Goal: Task Accomplishment & Management: Use online tool/utility

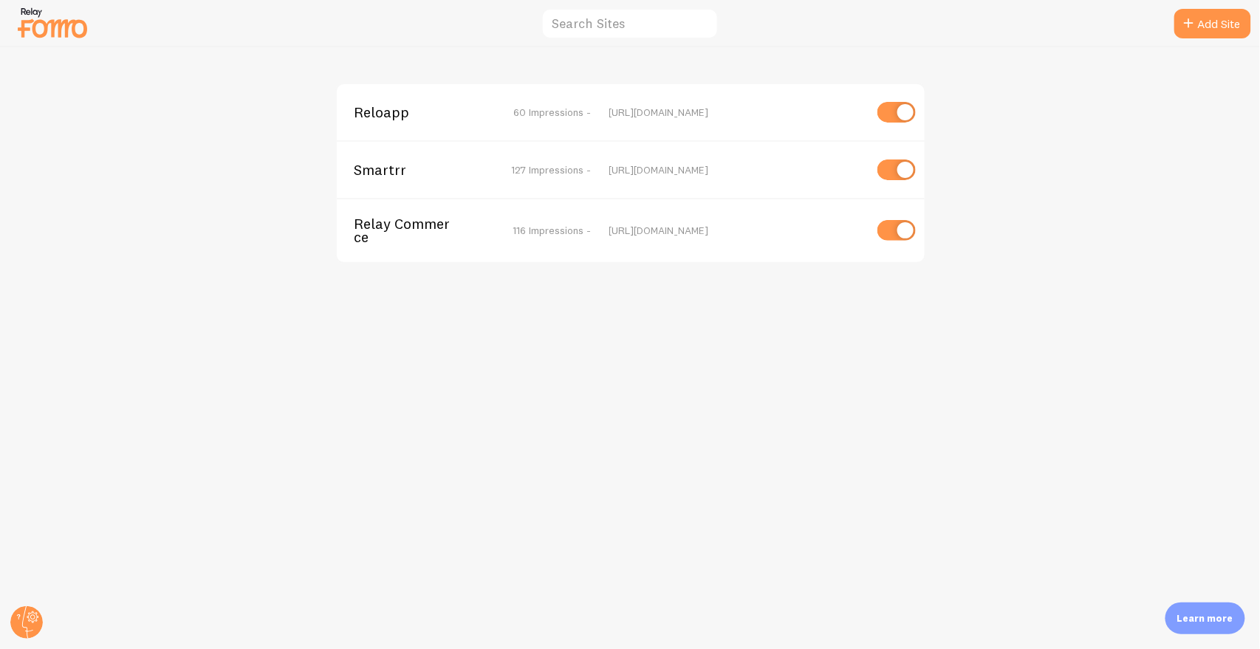
click at [387, 221] on span "Relay Commerce" at bounding box center [413, 230] width 119 height 27
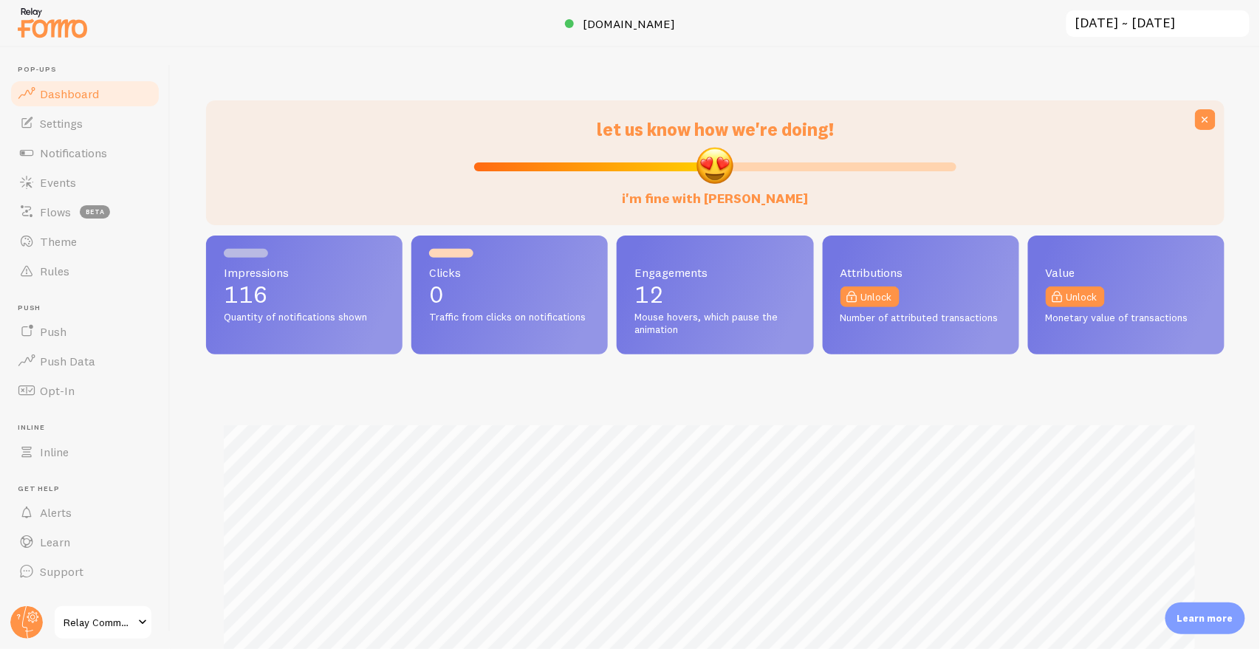
scroll to position [388, 1007]
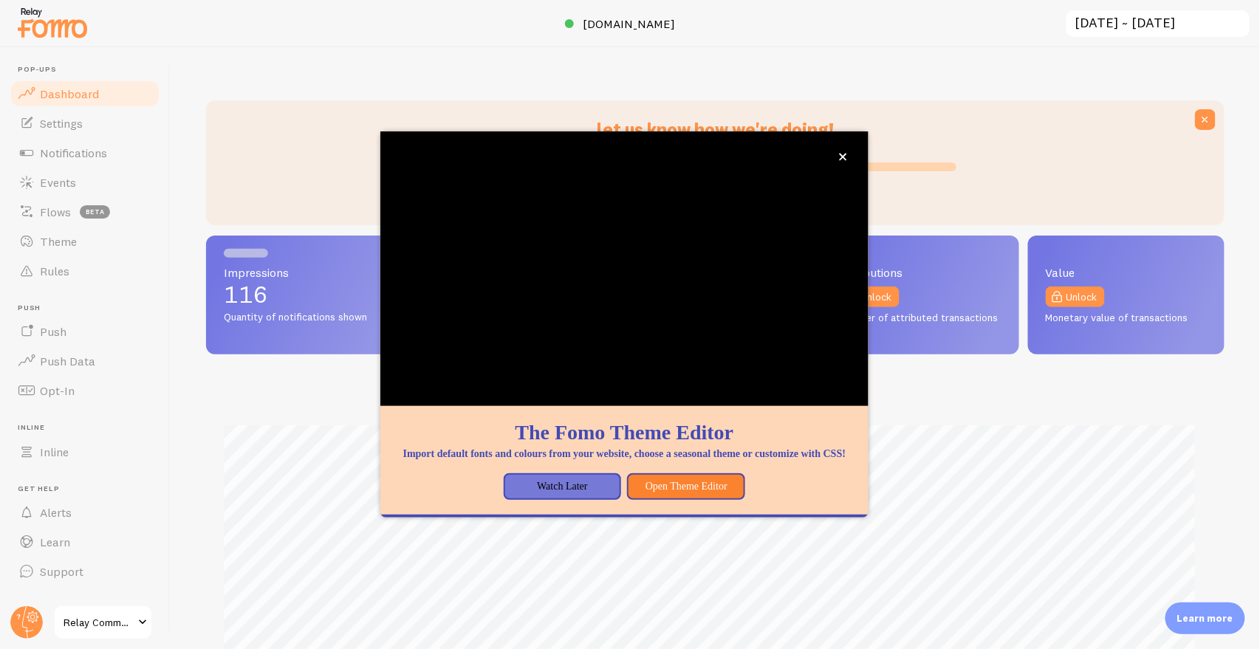
click at [1185, 622] on p "Learn more" at bounding box center [1205, 618] width 56 height 14
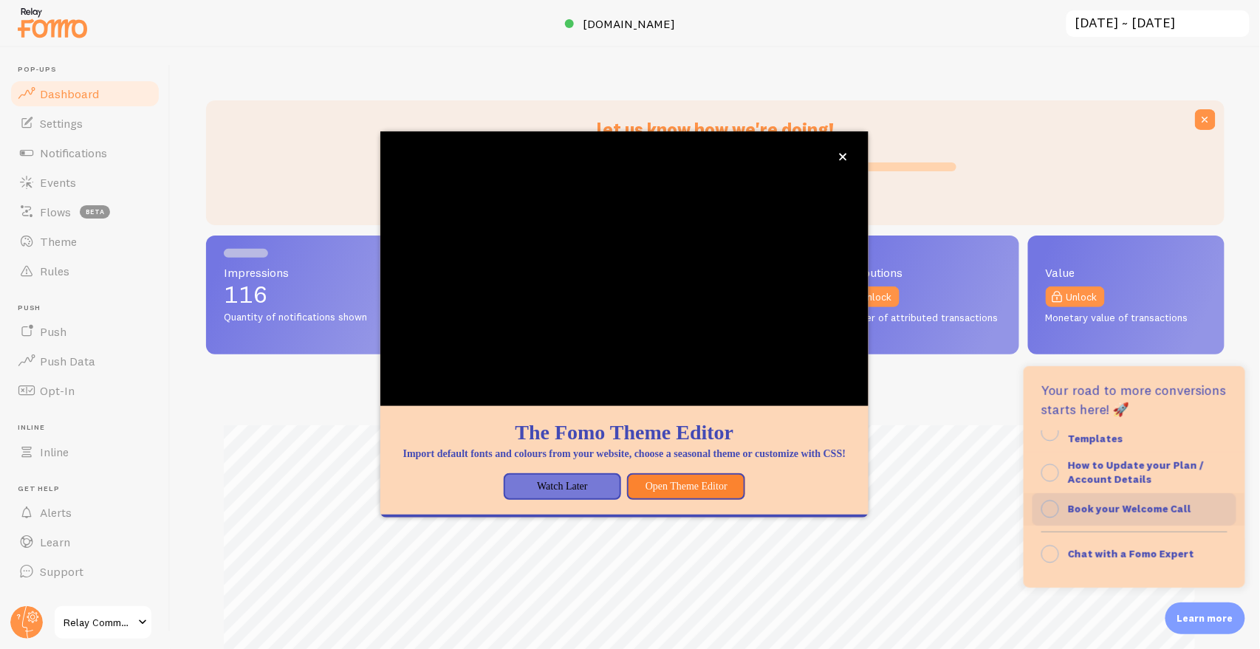
scroll to position [0, 0]
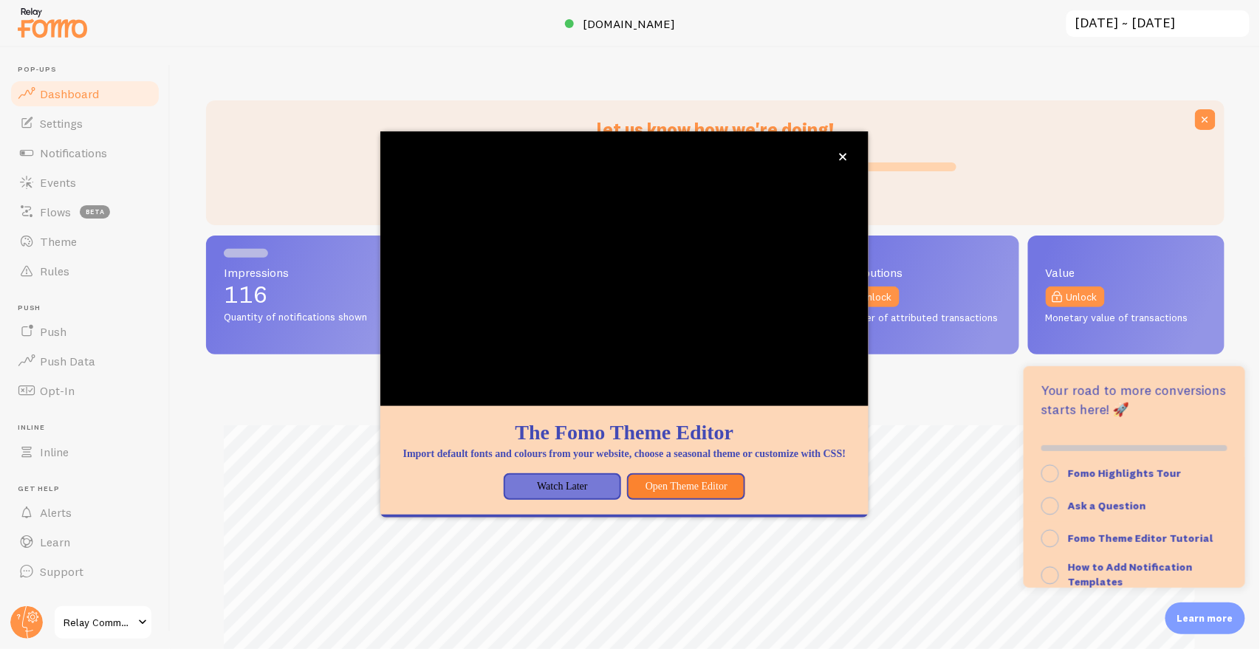
click at [868, 61] on div "let us know how we're doing! i'm fine with Fomo Impressions 116 Quantity of not…" at bounding box center [715, 348] width 1089 height 602
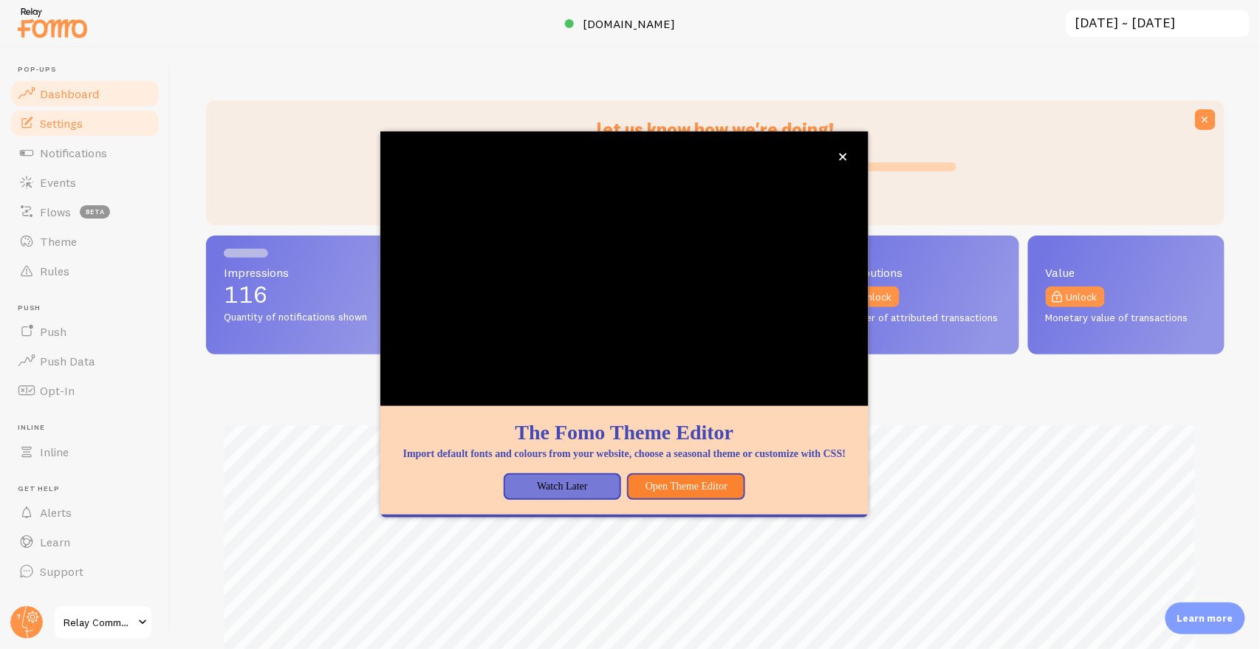
click at [113, 135] on link "Settings" at bounding box center [85, 124] width 152 height 30
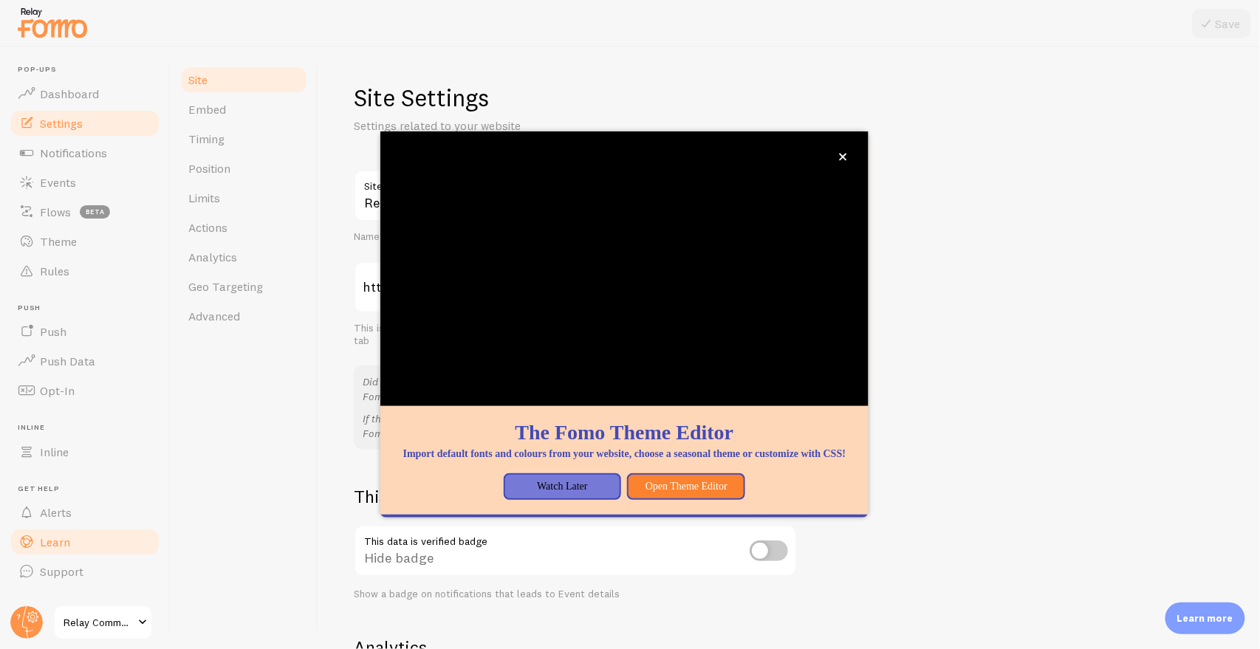
click at [84, 535] on link "Learn" at bounding box center [85, 542] width 152 height 30
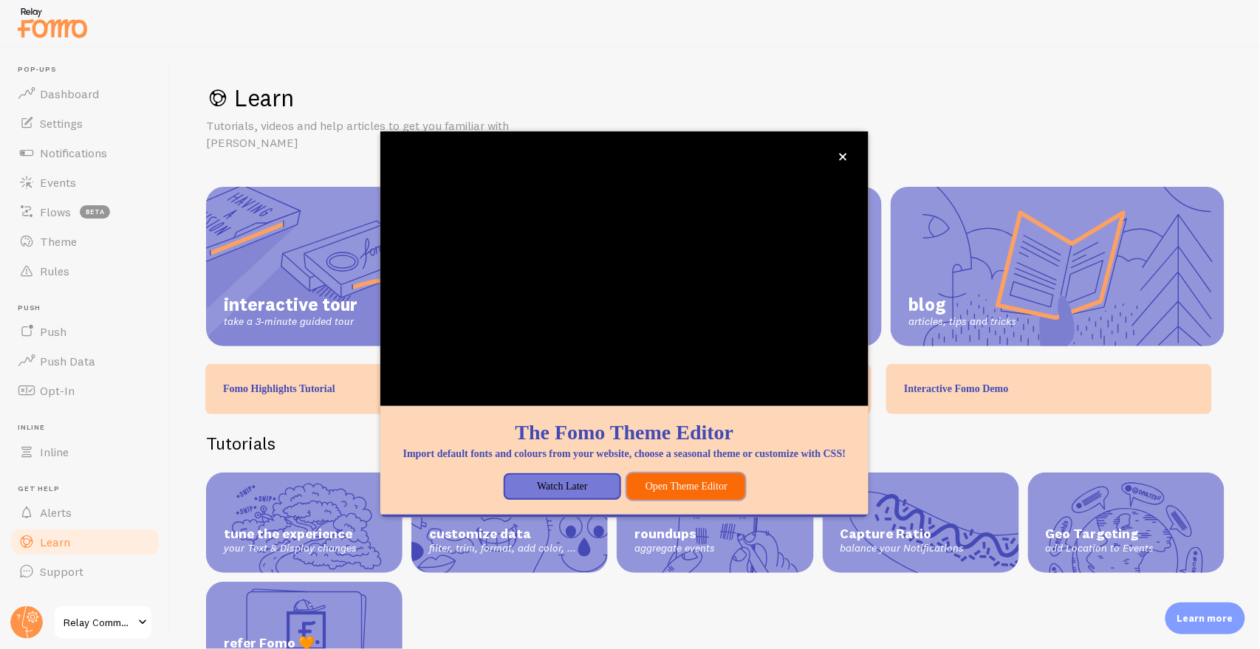
click at [709, 498] on button "Open Theme Editor" at bounding box center [686, 486] width 118 height 27
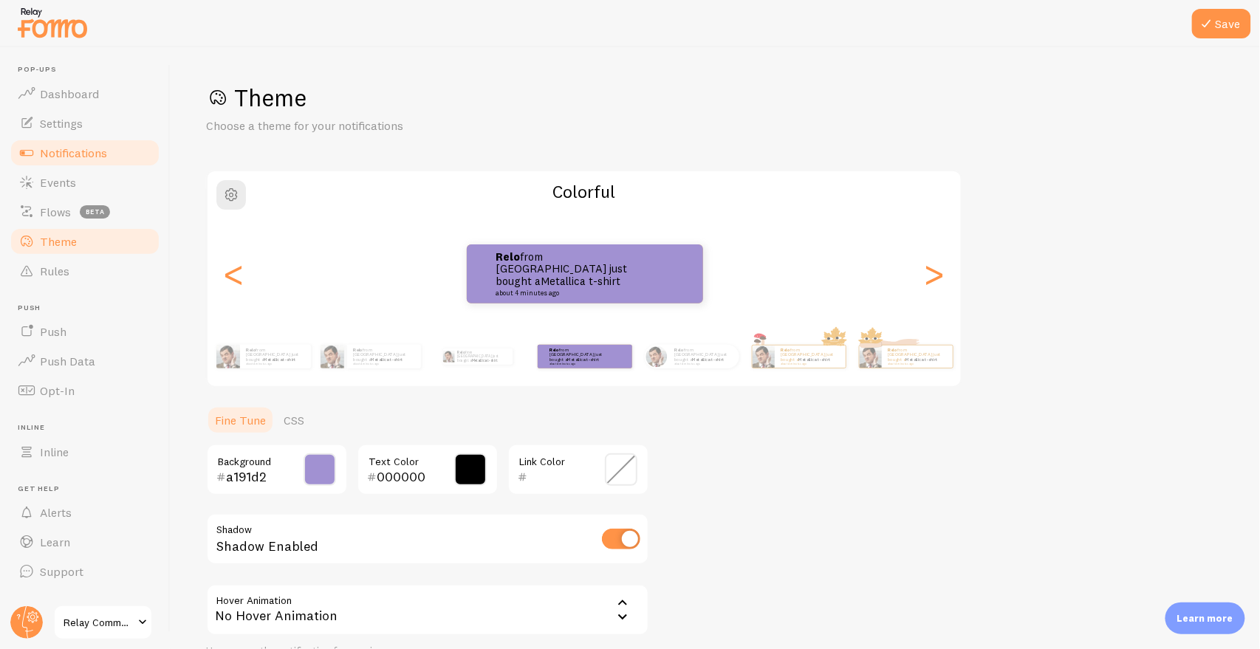
drag, startPoint x: 83, startPoint y: 128, endPoint x: 137, endPoint y: 140, distance: 54.6
click at [83, 128] on link "Settings" at bounding box center [85, 124] width 152 height 30
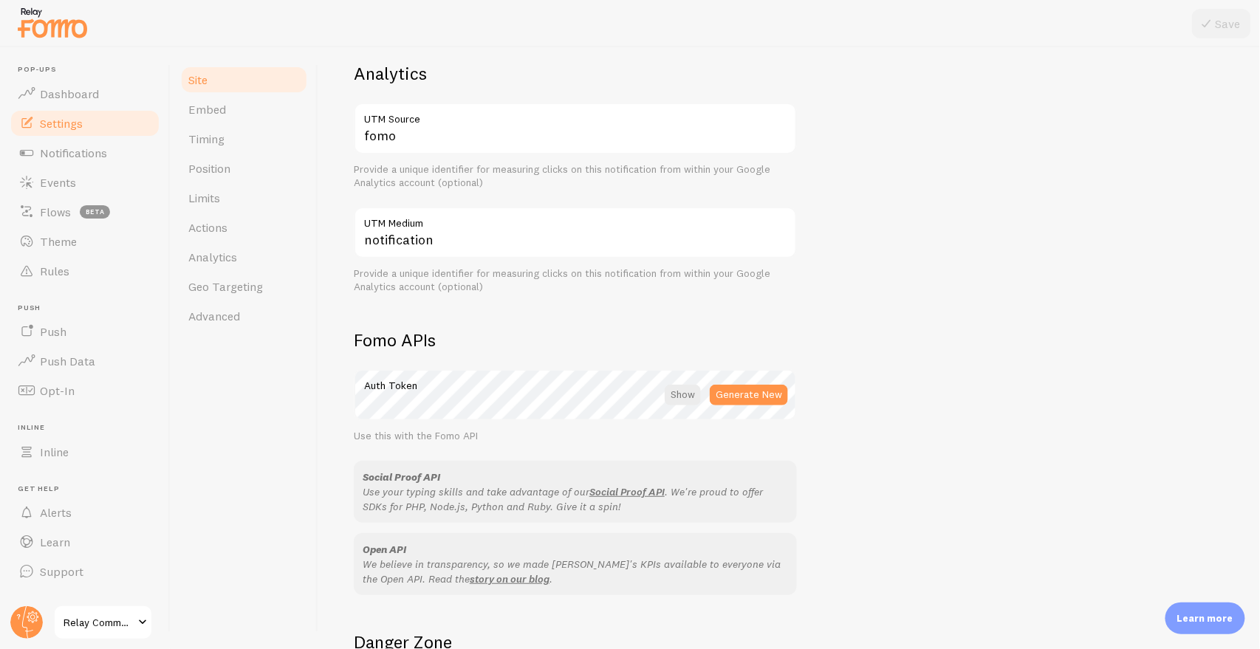
scroll to position [739, 0]
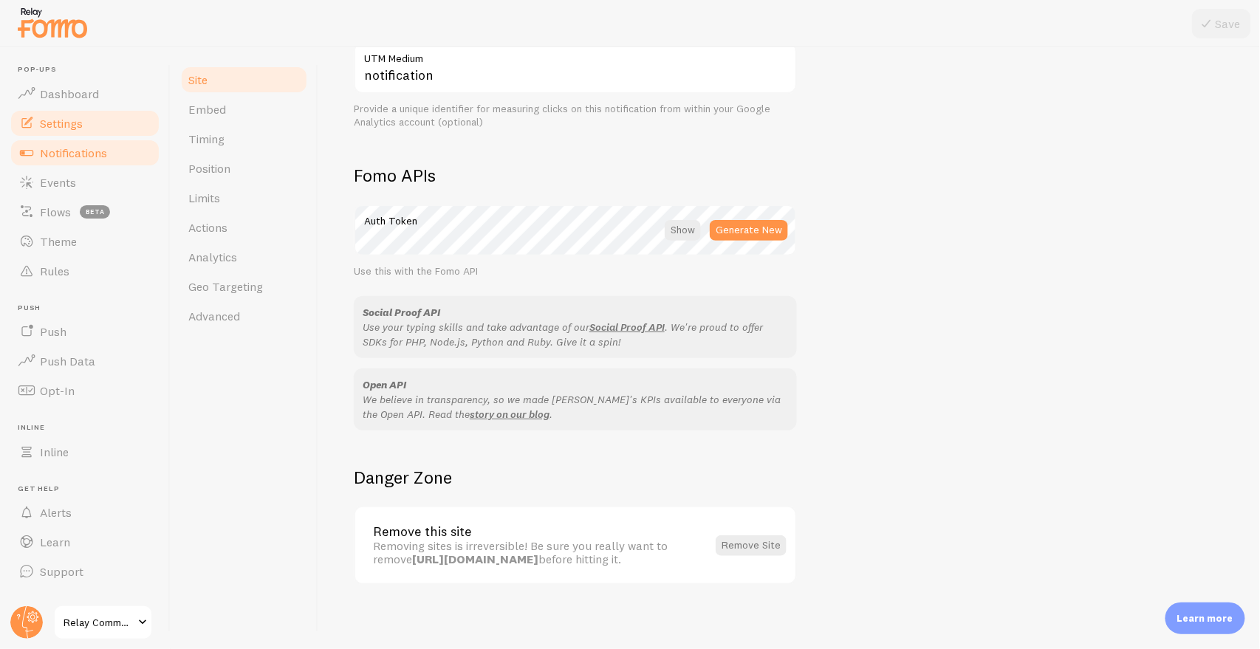
click at [114, 160] on link "Notifications" at bounding box center [85, 153] width 152 height 30
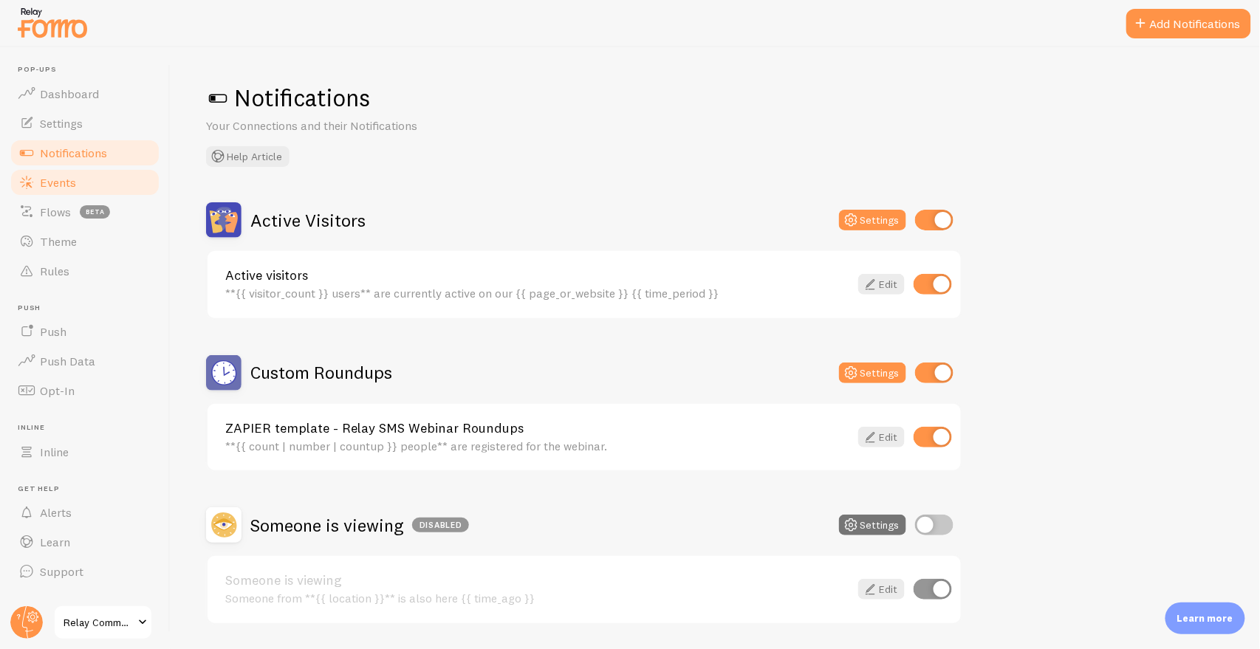
click at [100, 181] on link "Events" at bounding box center [85, 183] width 152 height 30
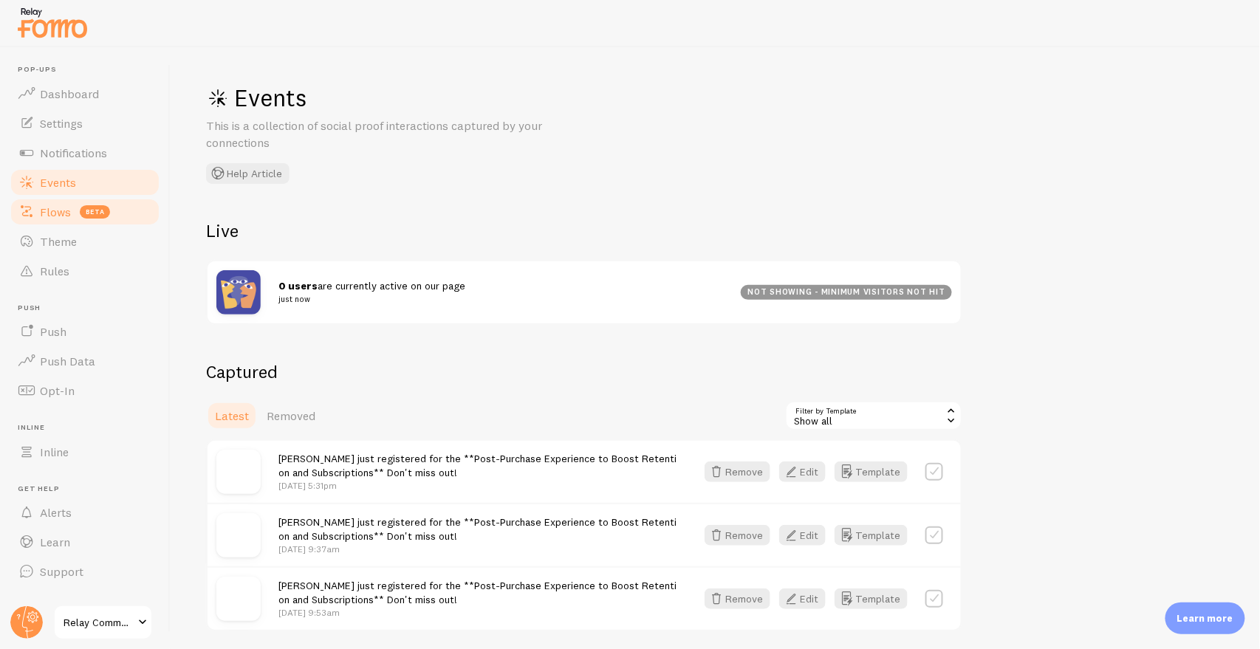
click at [103, 211] on span "beta" at bounding box center [95, 211] width 30 height 13
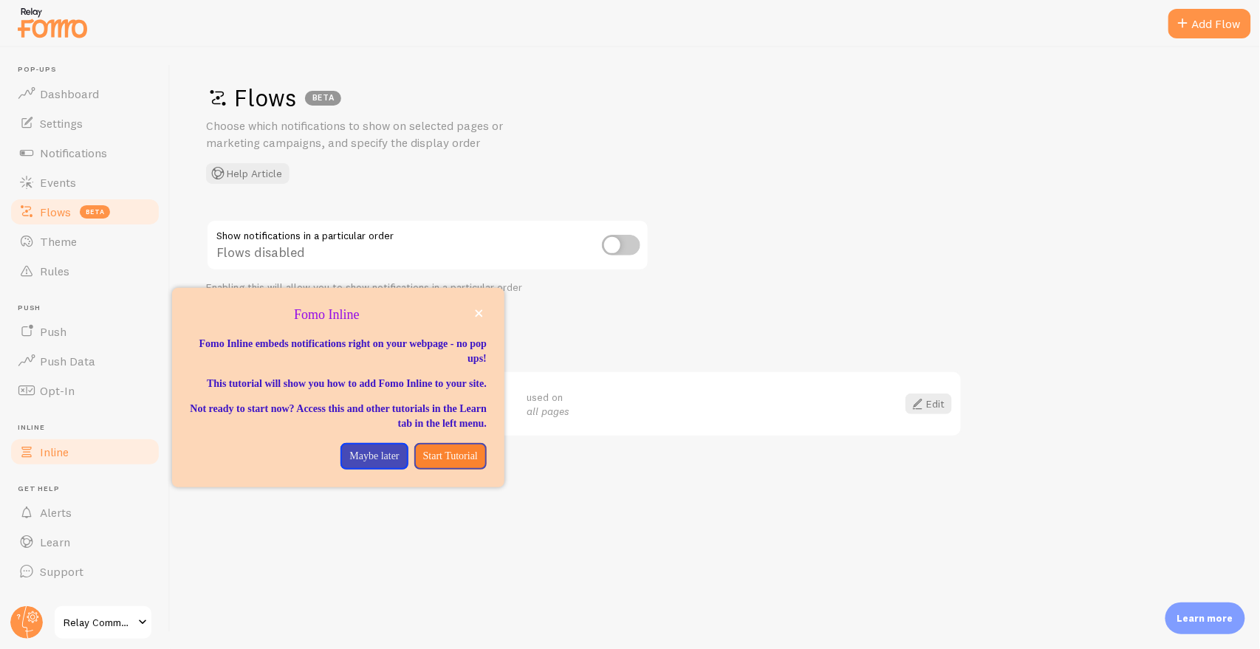
click at [60, 447] on span "Inline" at bounding box center [54, 452] width 29 height 15
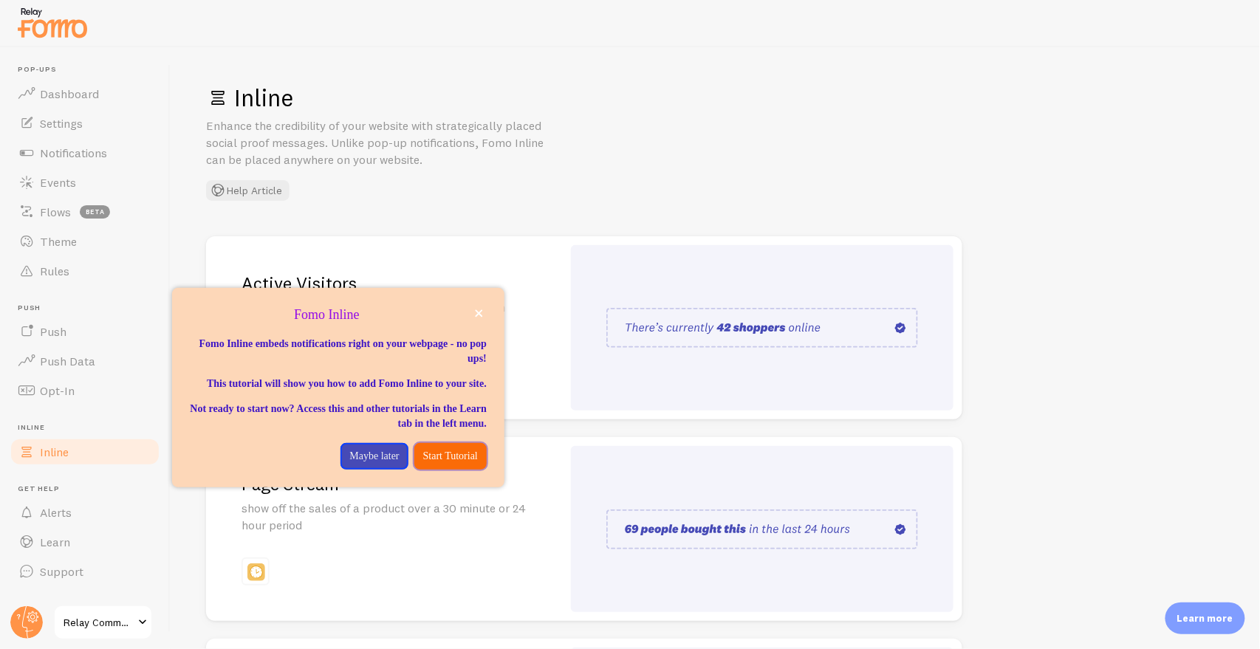
click at [459, 464] on p "Start Tutorial" at bounding box center [450, 456] width 55 height 15
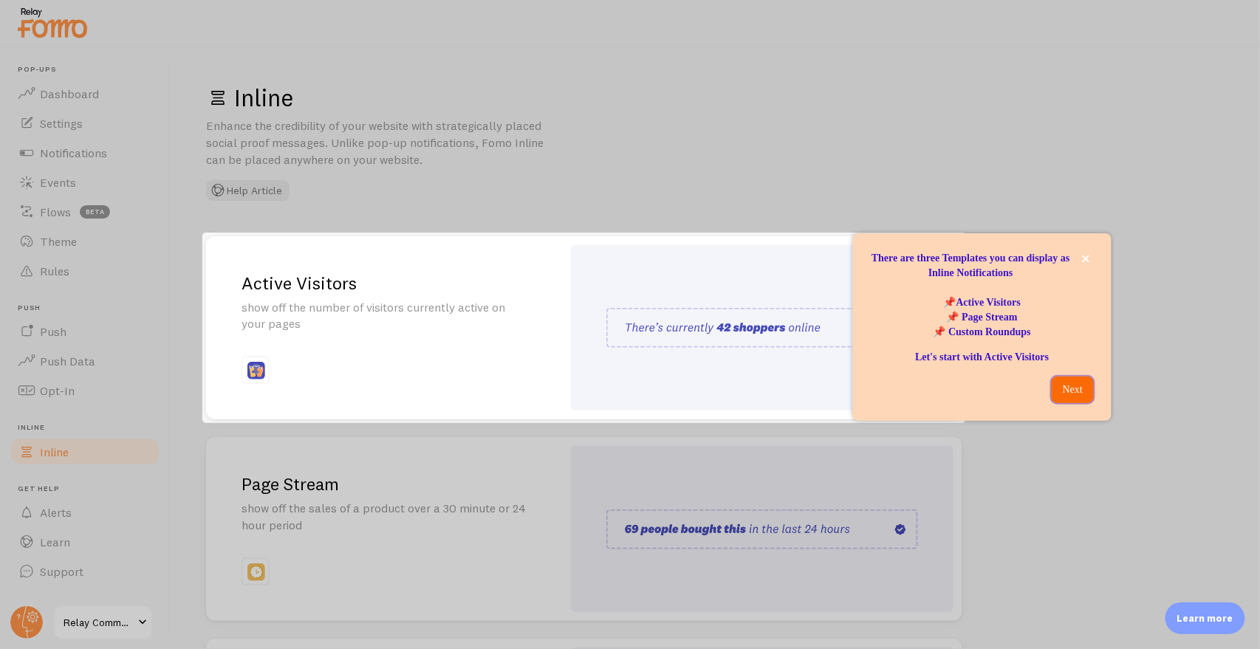
click at [1075, 383] on p "Next" at bounding box center [1072, 390] width 24 height 15
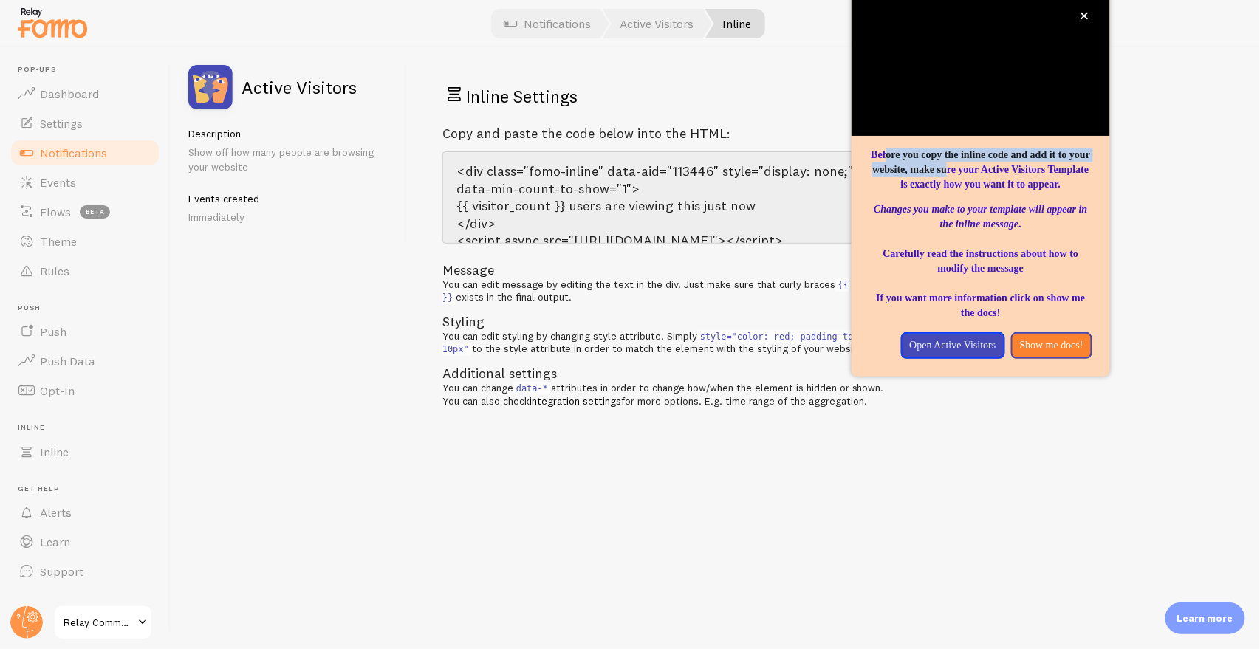
drag, startPoint x: 924, startPoint y: 154, endPoint x: 1066, endPoint y: 165, distance: 142.2
click at [1066, 165] on p "Before you copy the inline code and add it to your website, make sure your Acti…" at bounding box center [980, 170] width 223 height 44
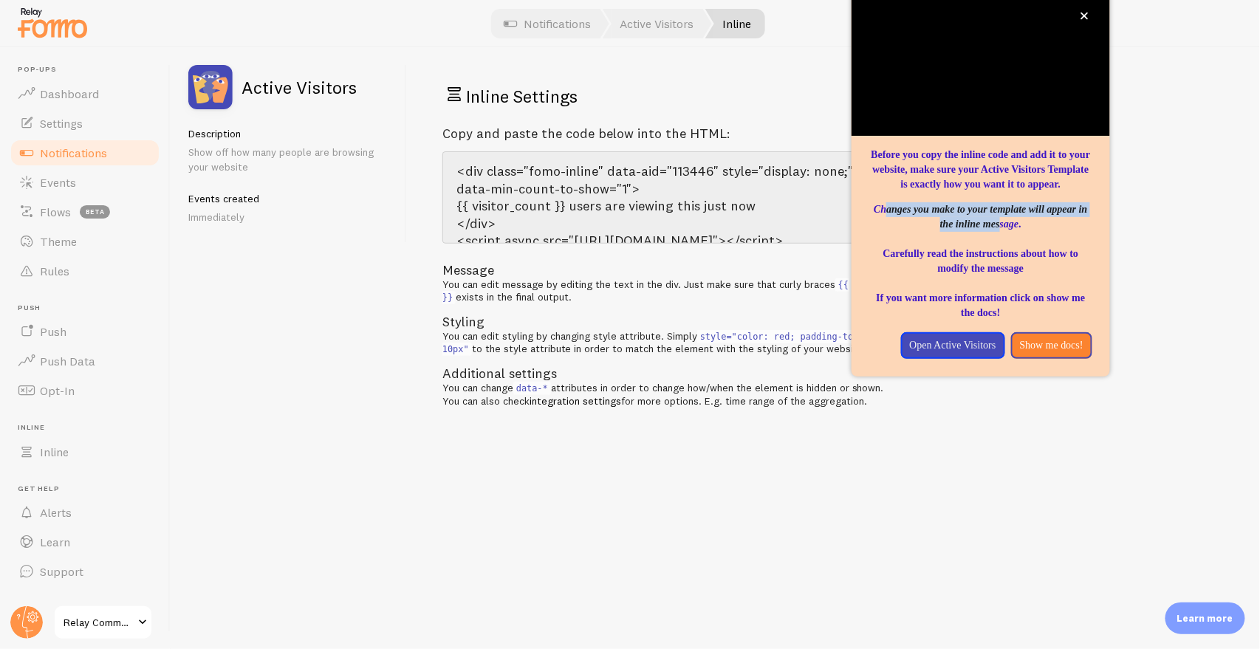
drag, startPoint x: 899, startPoint y: 230, endPoint x: 1049, endPoint y: 235, distance: 149.3
click at [1049, 230] on em "Changes you make to your template will appear in the inline message" at bounding box center [980, 217] width 213 height 26
drag, startPoint x: 908, startPoint y: 283, endPoint x: 1064, endPoint y: 283, distance: 155.8
click at [1064, 283] on p "Changes you make to your template will appear in the inline message . Carefully…" at bounding box center [980, 261] width 223 height 118
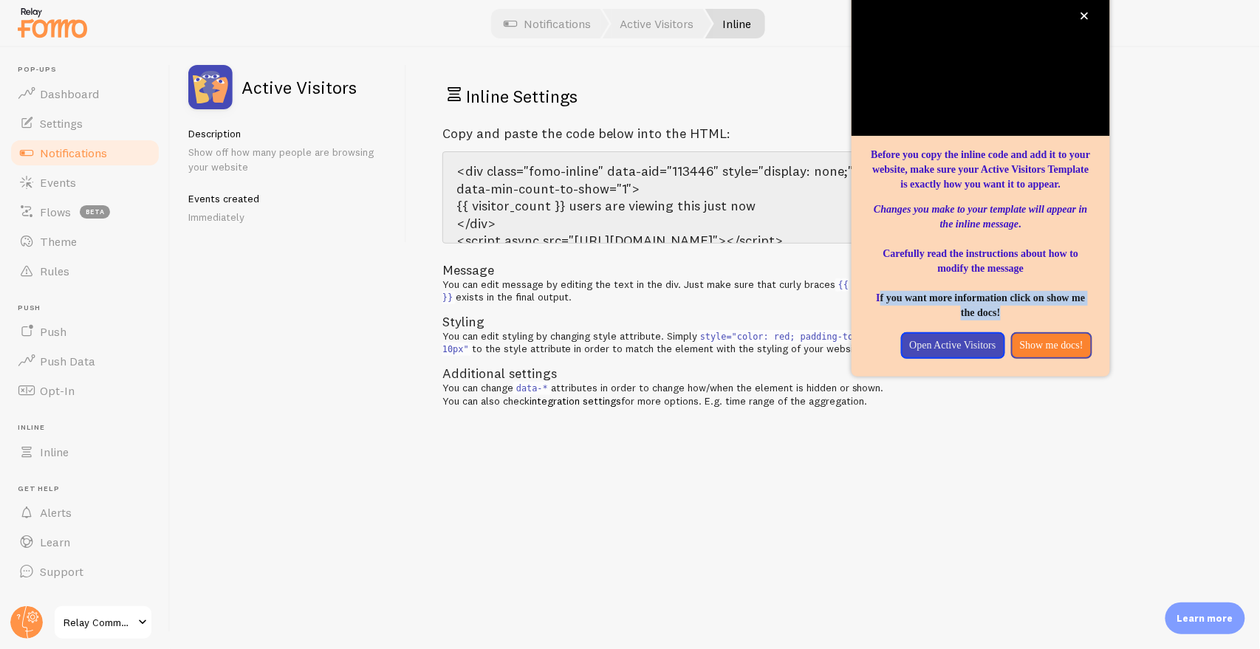
drag, startPoint x: 951, startPoint y: 316, endPoint x: 1090, endPoint y: 341, distance: 141.1
click at [1072, 321] on p "Changes you make to your template will appear in the inline message . Carefully…" at bounding box center [980, 261] width 223 height 118
click at [996, 353] on p "Open Active Visitors" at bounding box center [953, 345] width 86 height 15
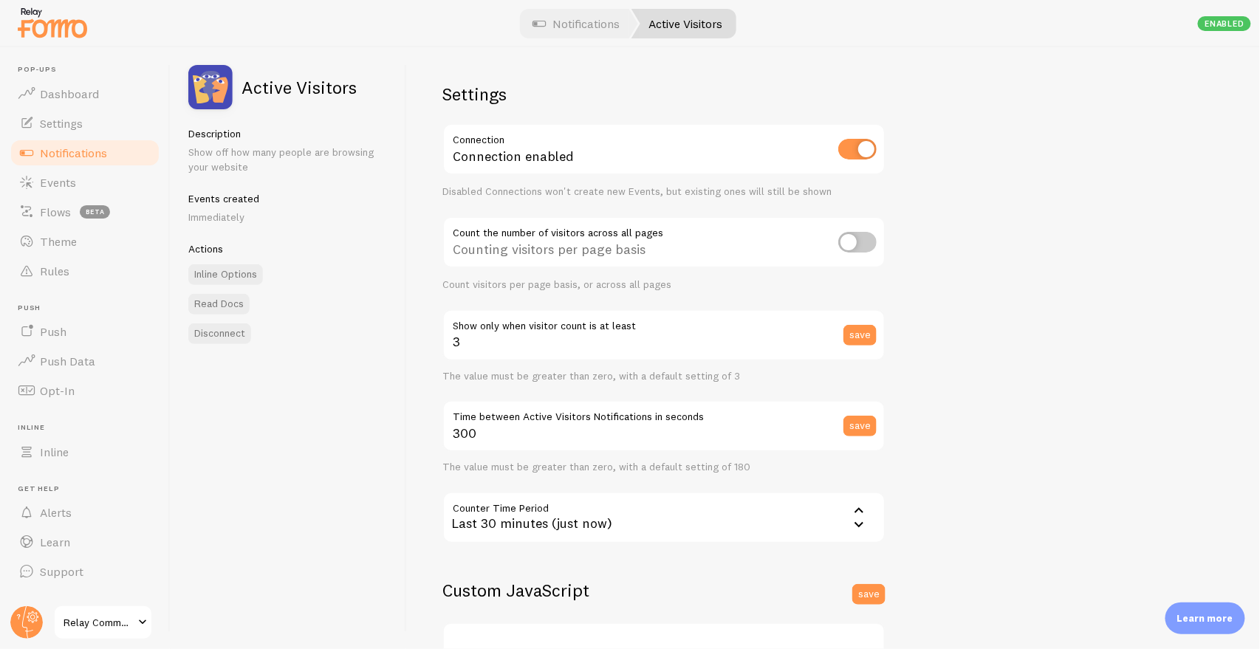
click at [63, 32] on img at bounding box center [53, 23] width 74 height 38
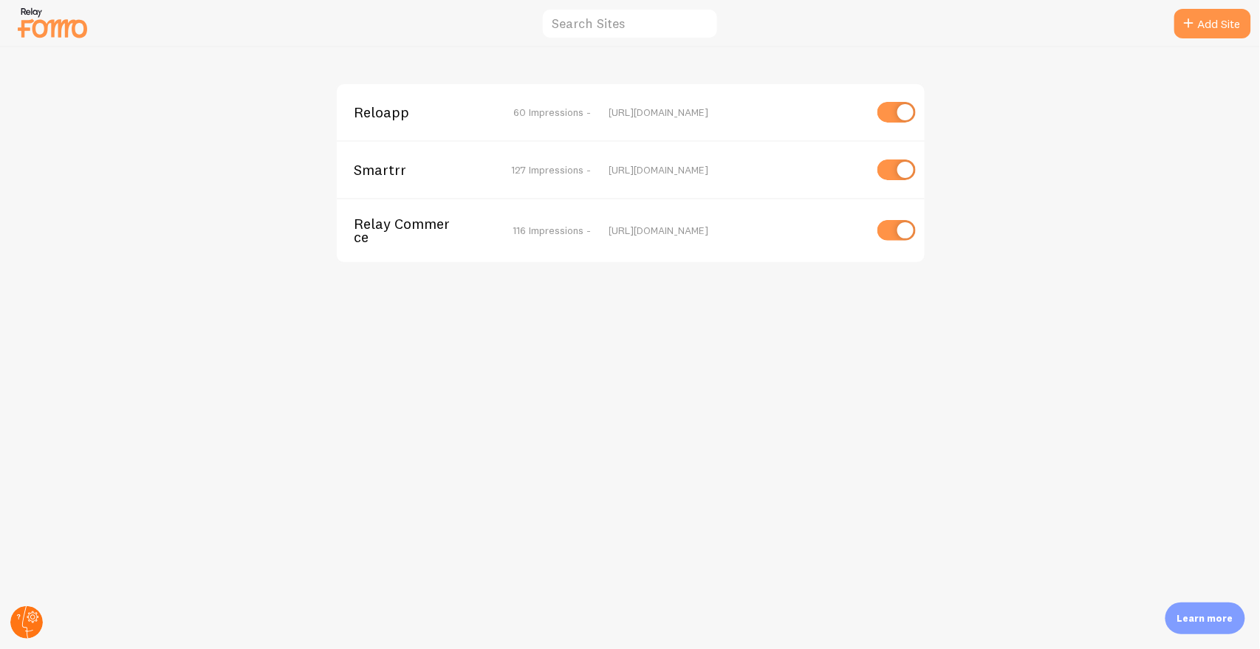
click at [19, 610] on circle at bounding box center [26, 622] width 32 height 32
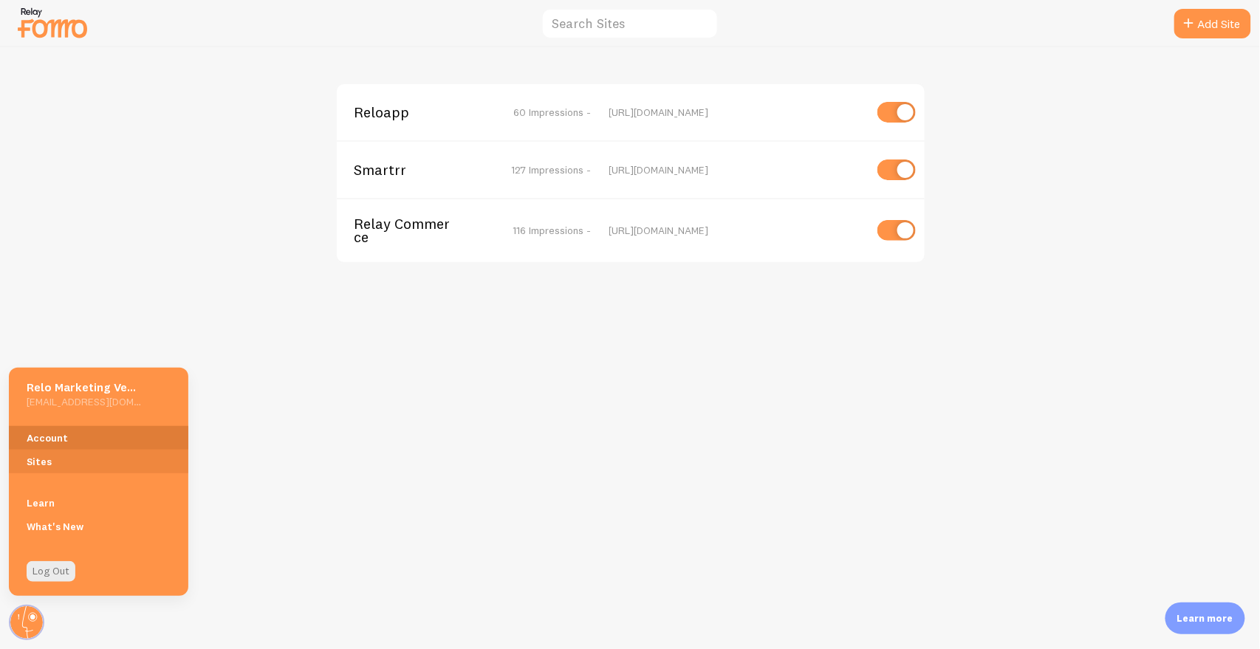
click at [74, 445] on link "Account" at bounding box center [98, 438] width 179 height 24
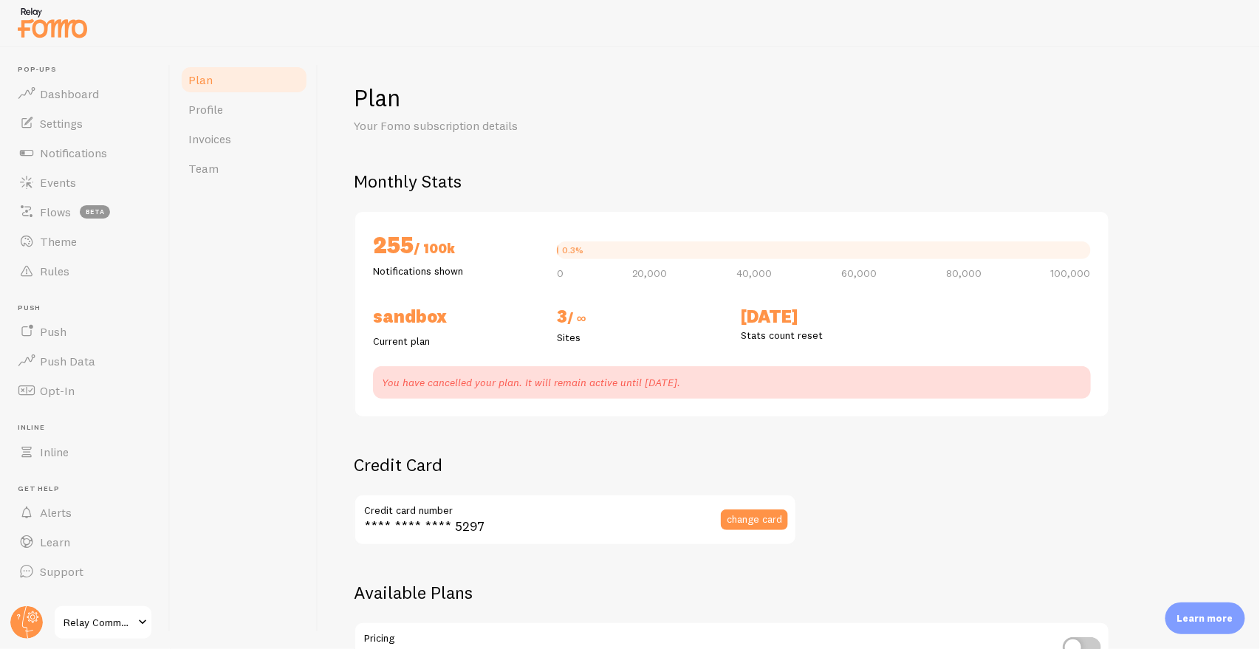
checkbox input "true"
click at [236, 114] on link "Profile" at bounding box center [243, 110] width 129 height 30
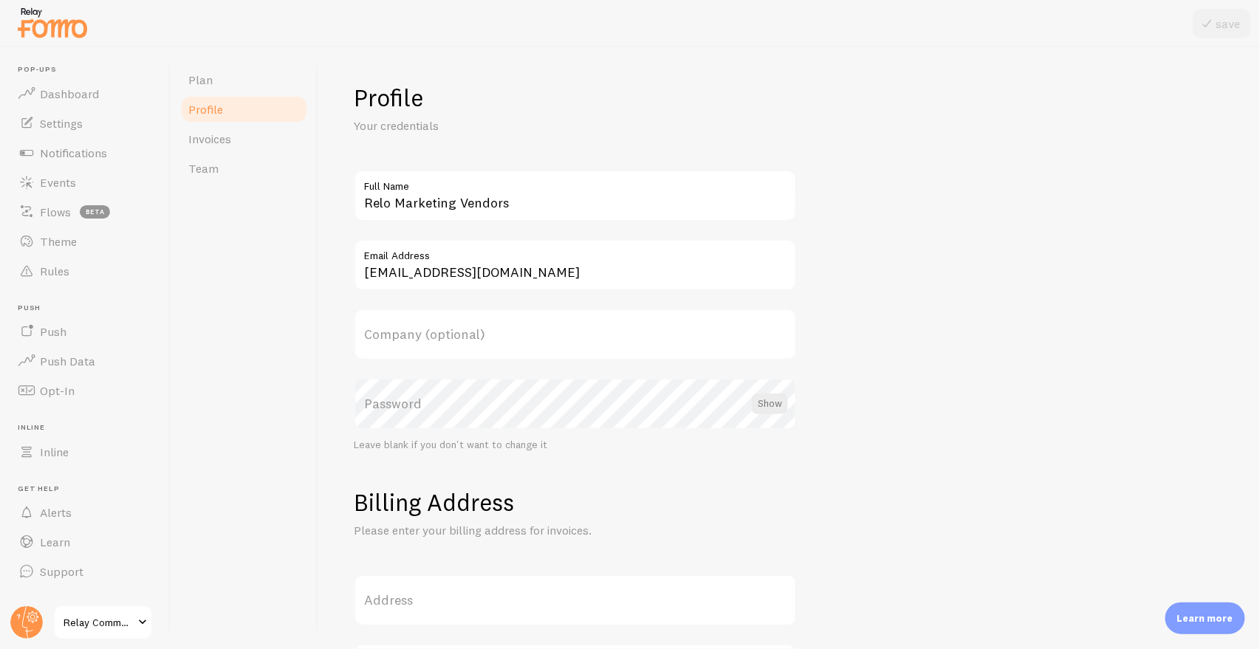
scroll to position [82, 0]
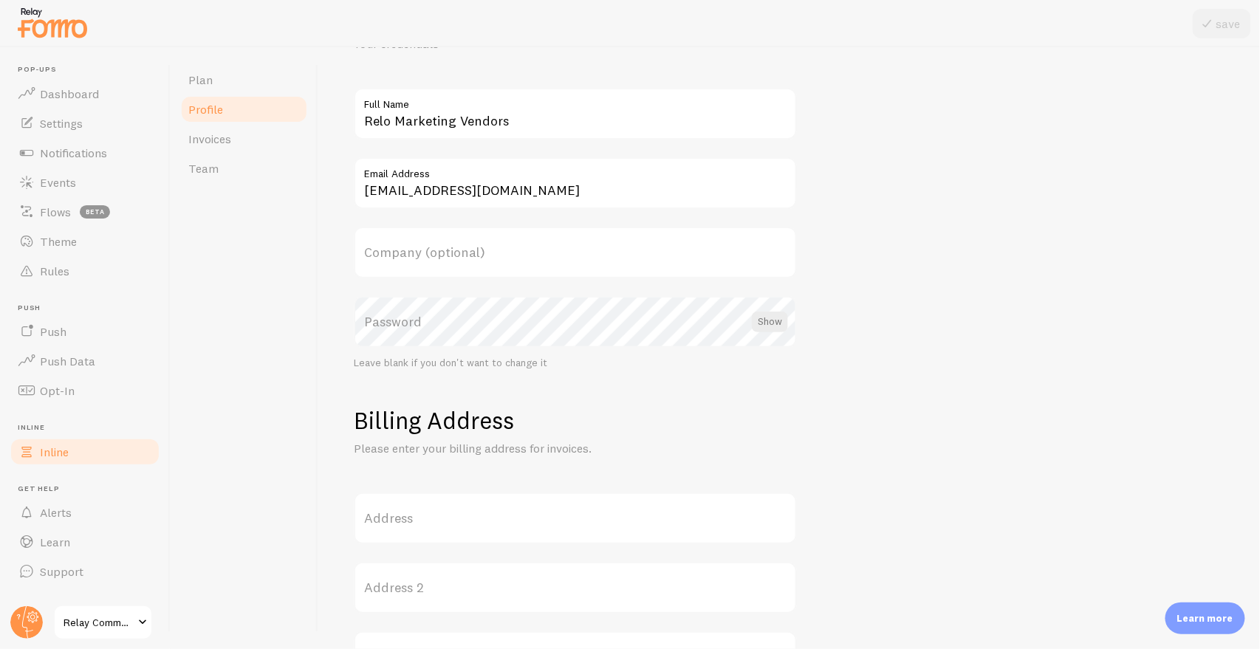
click at [52, 445] on span "Inline" at bounding box center [54, 452] width 29 height 15
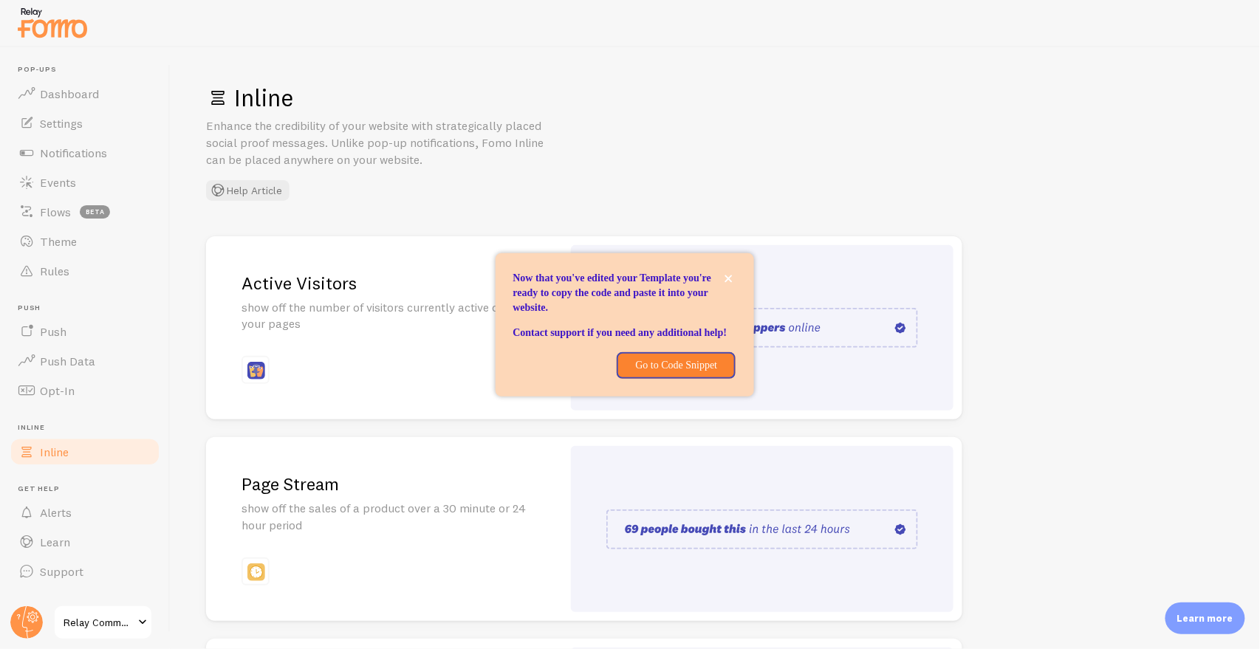
click at [64, 458] on span "Inline" at bounding box center [54, 452] width 29 height 15
click at [97, 445] on link "Inline" at bounding box center [85, 452] width 152 height 30
click at [340, 286] on h2 "Active Visitors" at bounding box center [383, 283] width 285 height 23
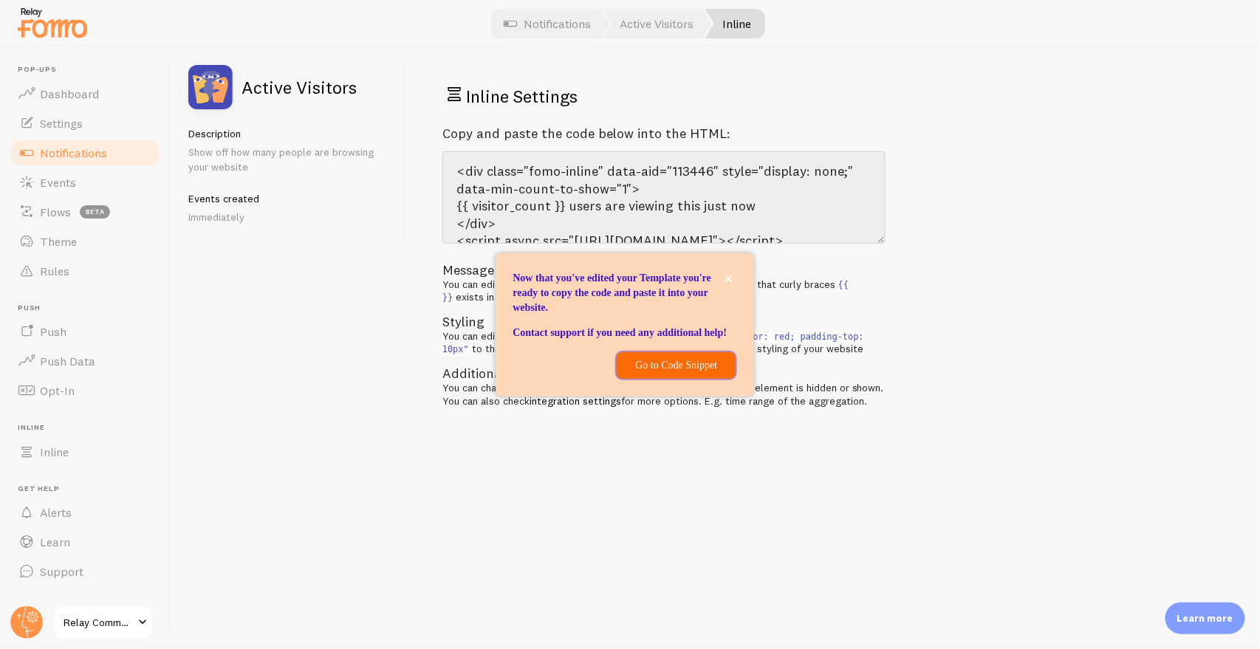
click at [648, 371] on p "Go to Code Snippet" at bounding box center [676, 365] width 101 height 15
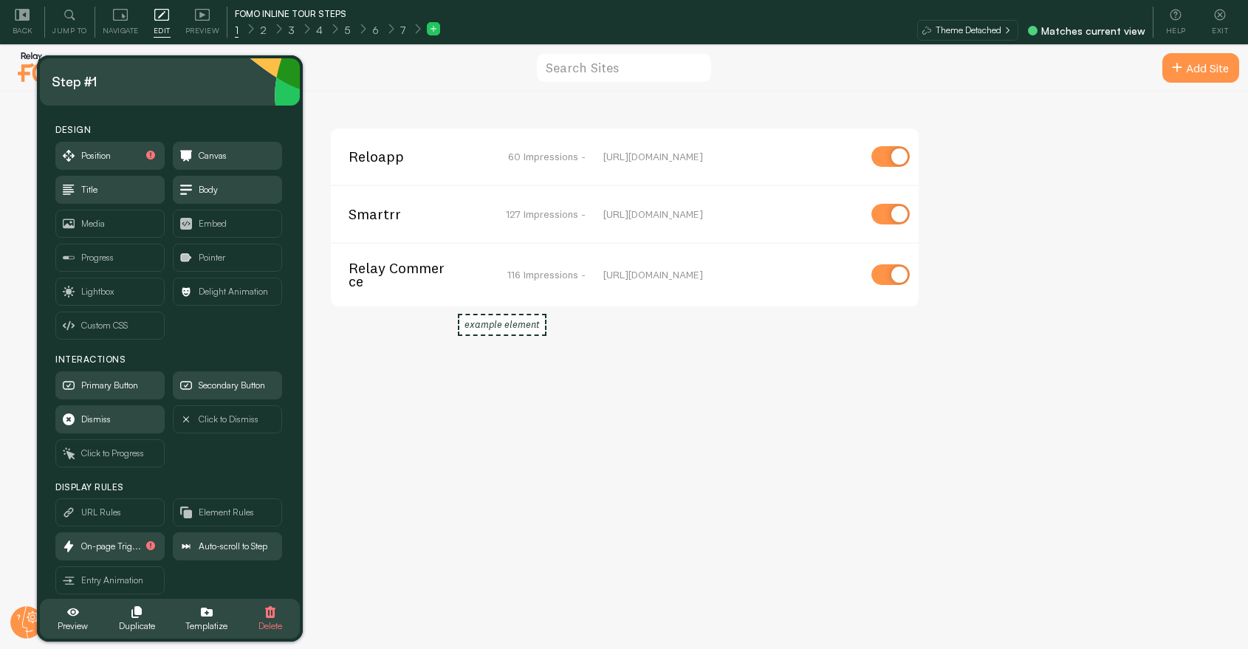
click at [404, 278] on span "Relay Commerce" at bounding box center [408, 274] width 119 height 27
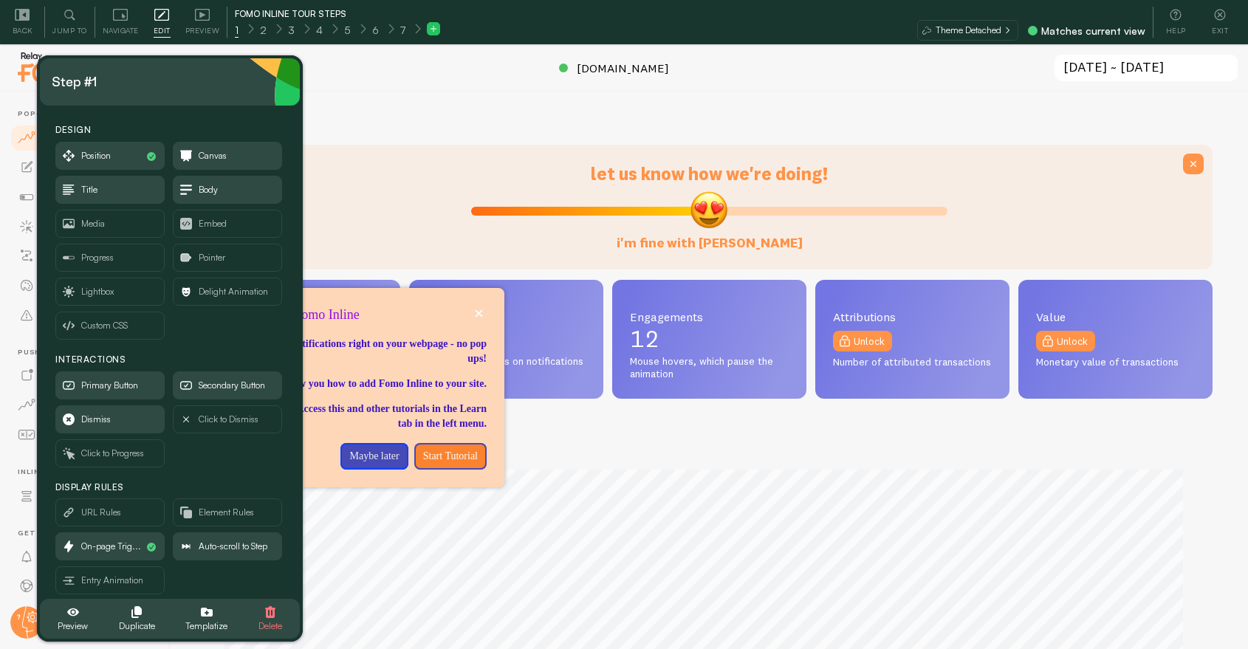
scroll to position [388, 994]
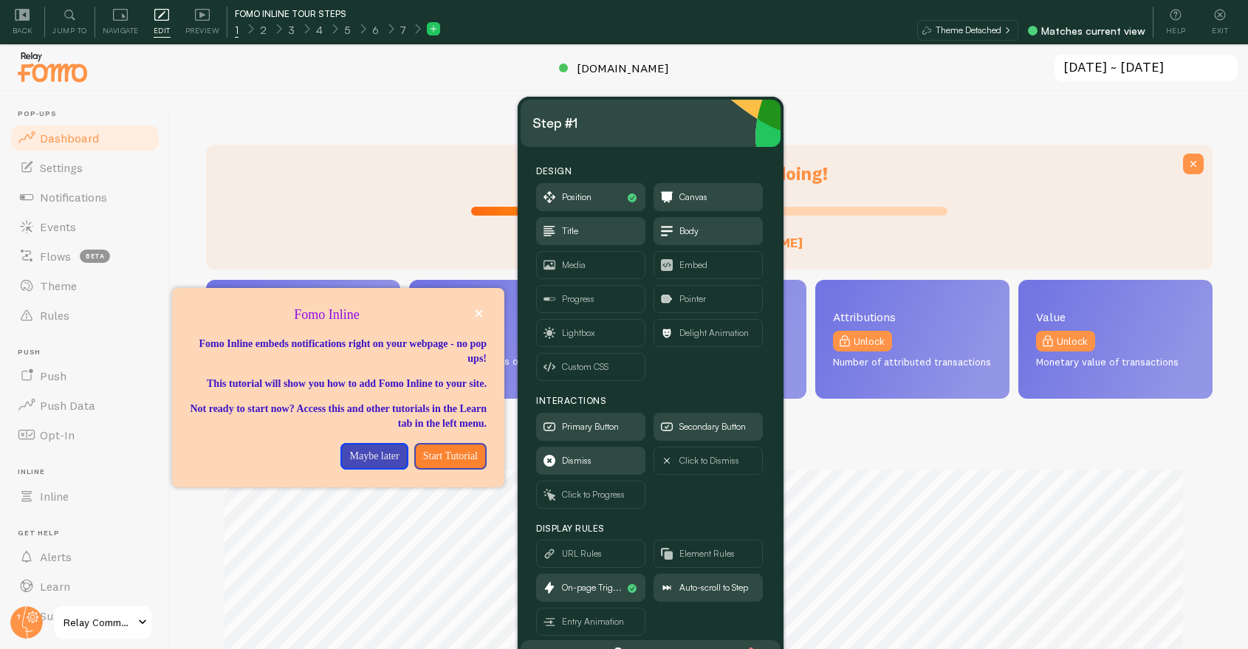
drag, startPoint x: 179, startPoint y: 73, endPoint x: 662, endPoint y: 119, distance: 485.9
click at [769, 112] on div "Step #1" at bounding box center [650, 124] width 236 height 24
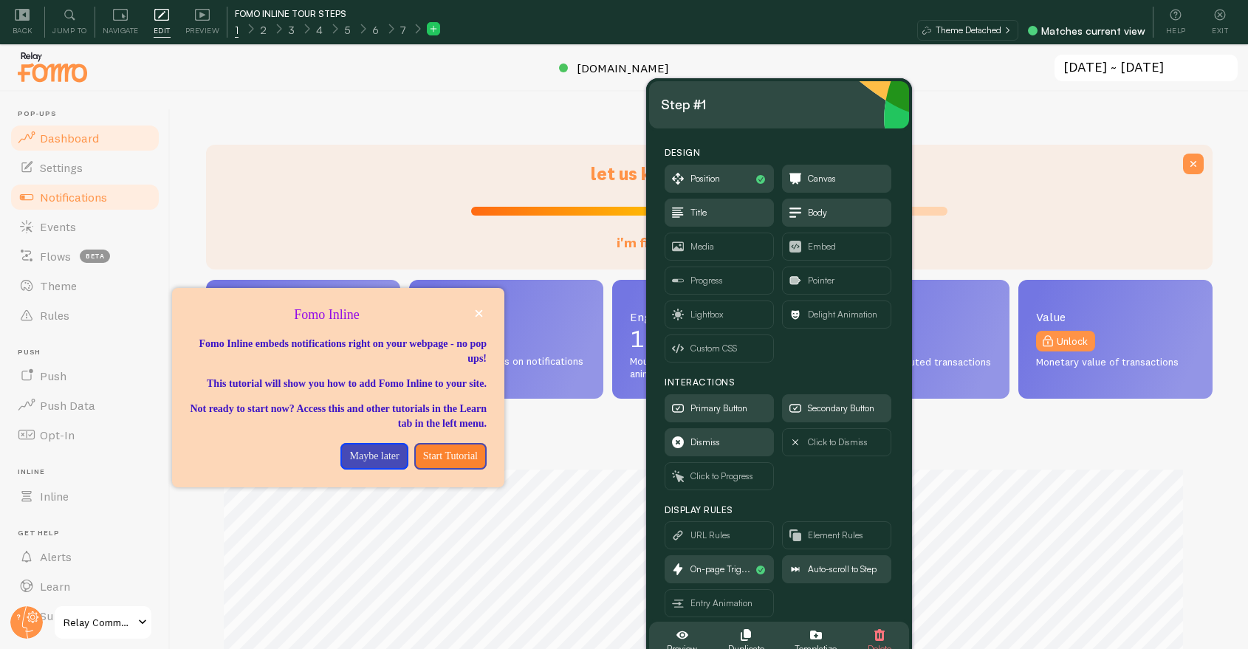
scroll to position [44, 0]
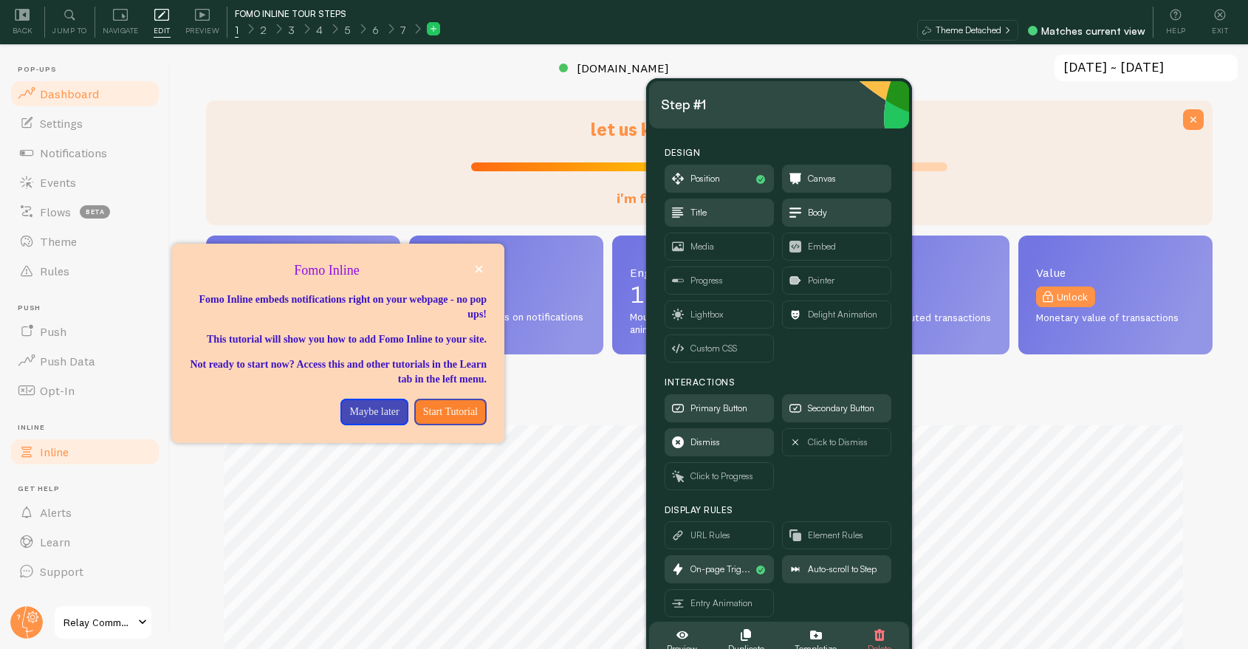
click at [74, 444] on link "Inline" at bounding box center [85, 452] width 152 height 30
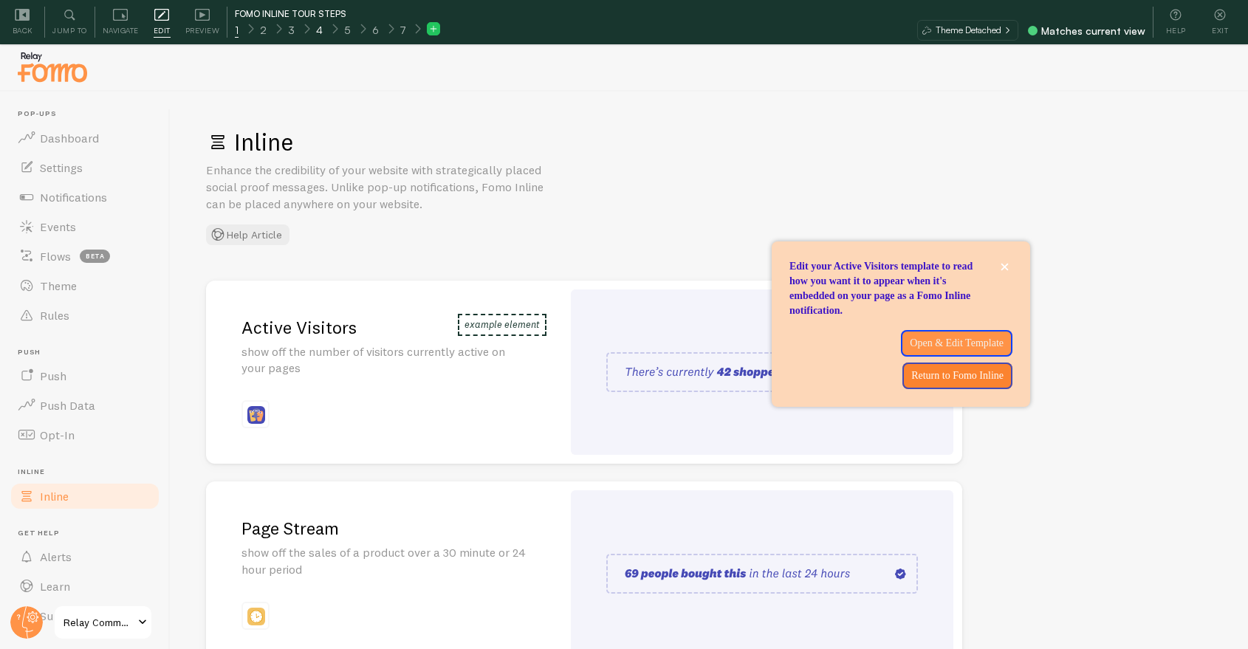
click at [319, 34] on div "4" at bounding box center [319, 29] width 29 height 17
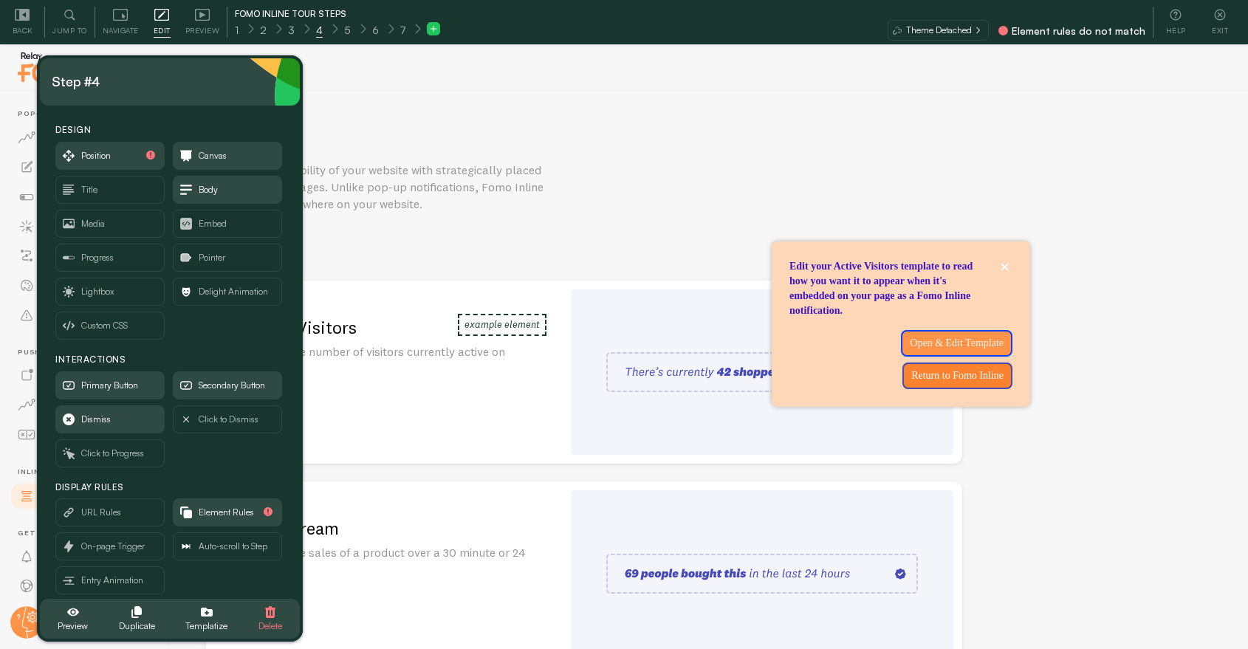
click at [451, 324] on h2 "Active Visitors" at bounding box center [383, 327] width 285 height 23
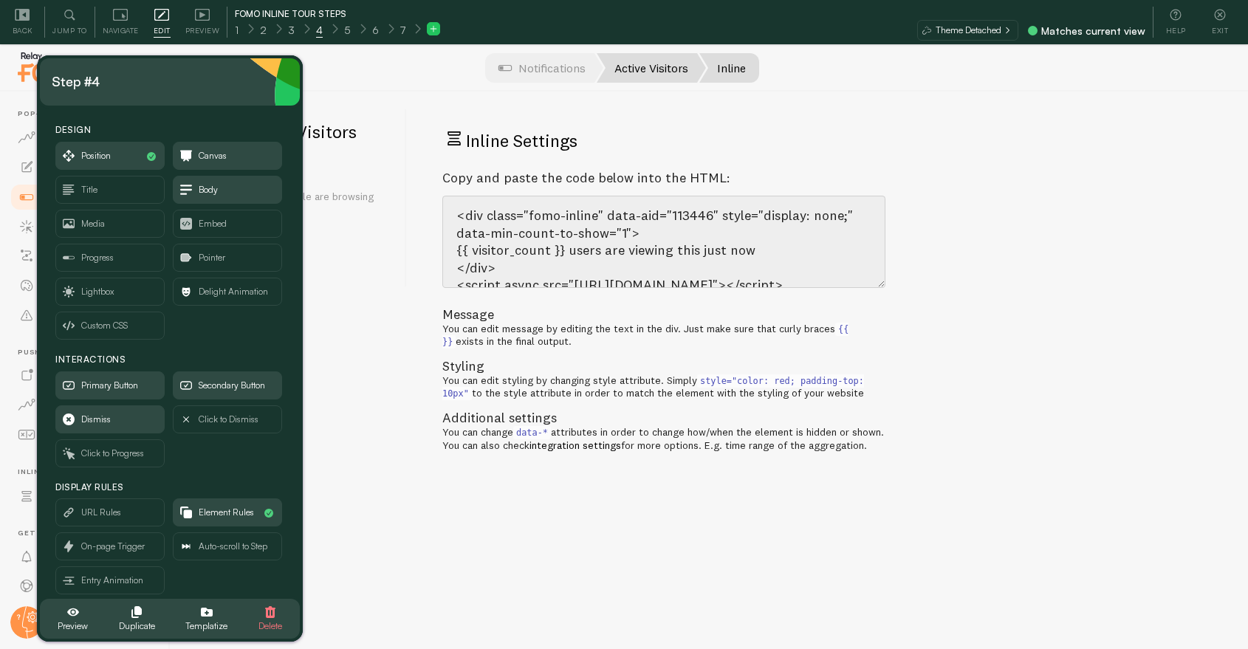
click at [626, 64] on link "Active Visitors" at bounding box center [651, 68] width 109 height 30
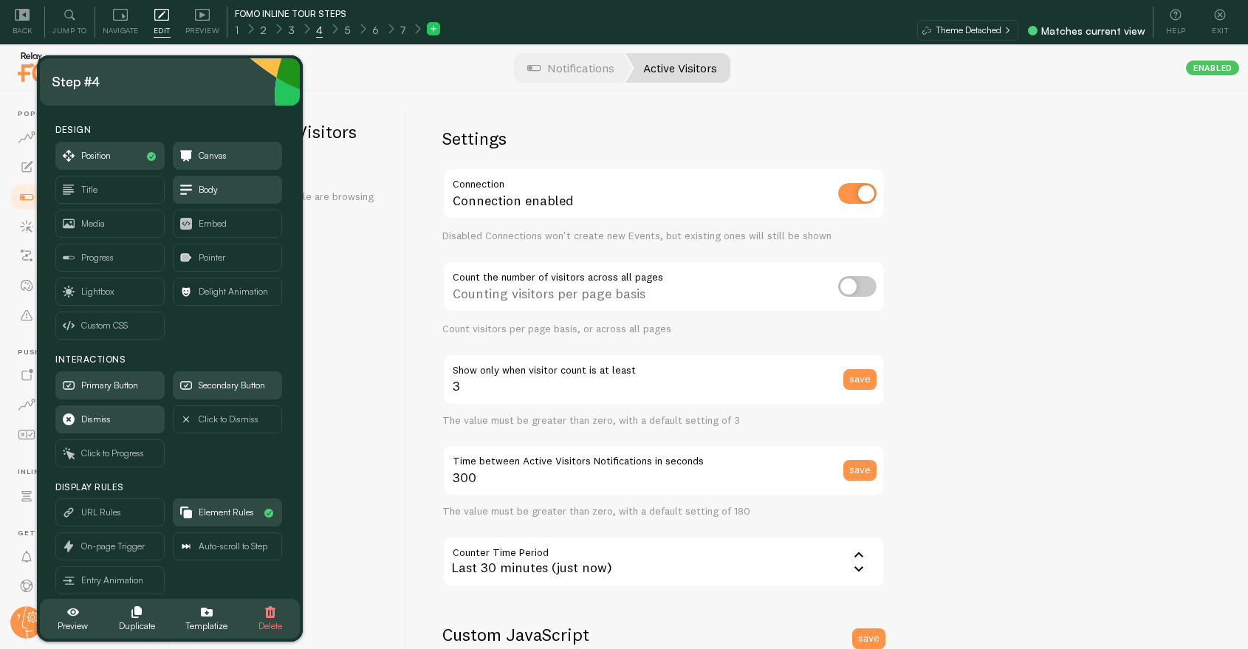
scroll to position [164, 0]
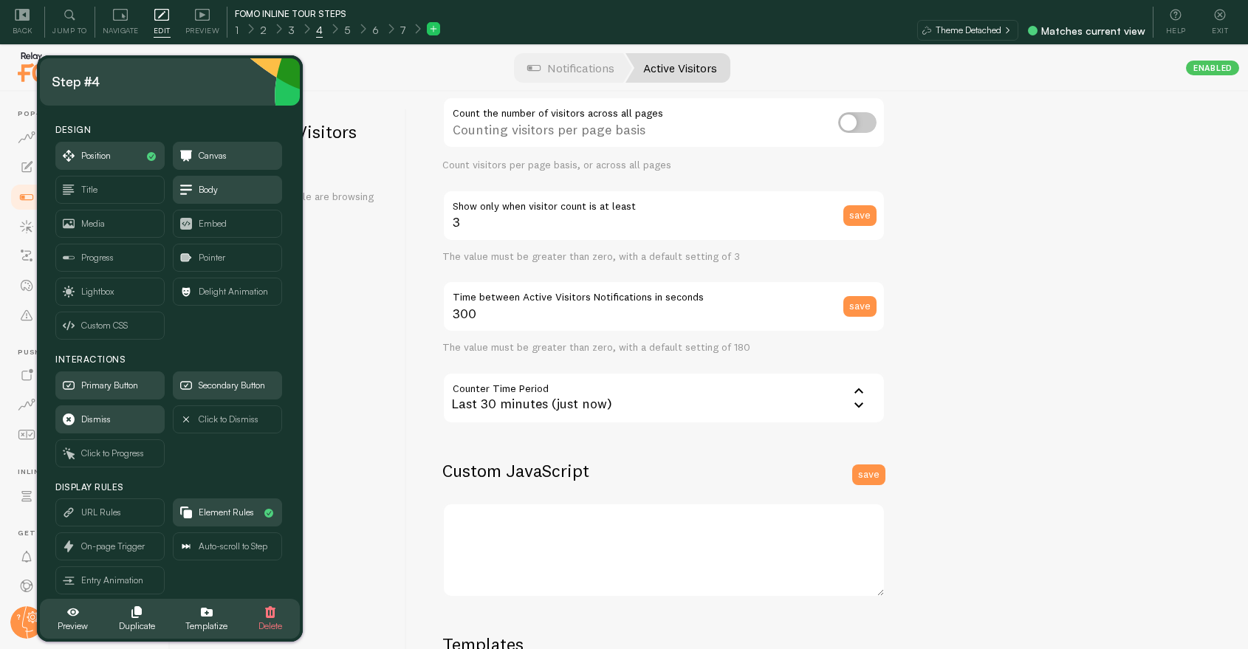
click at [316, 27] on span "4" at bounding box center [319, 30] width 7 height 15
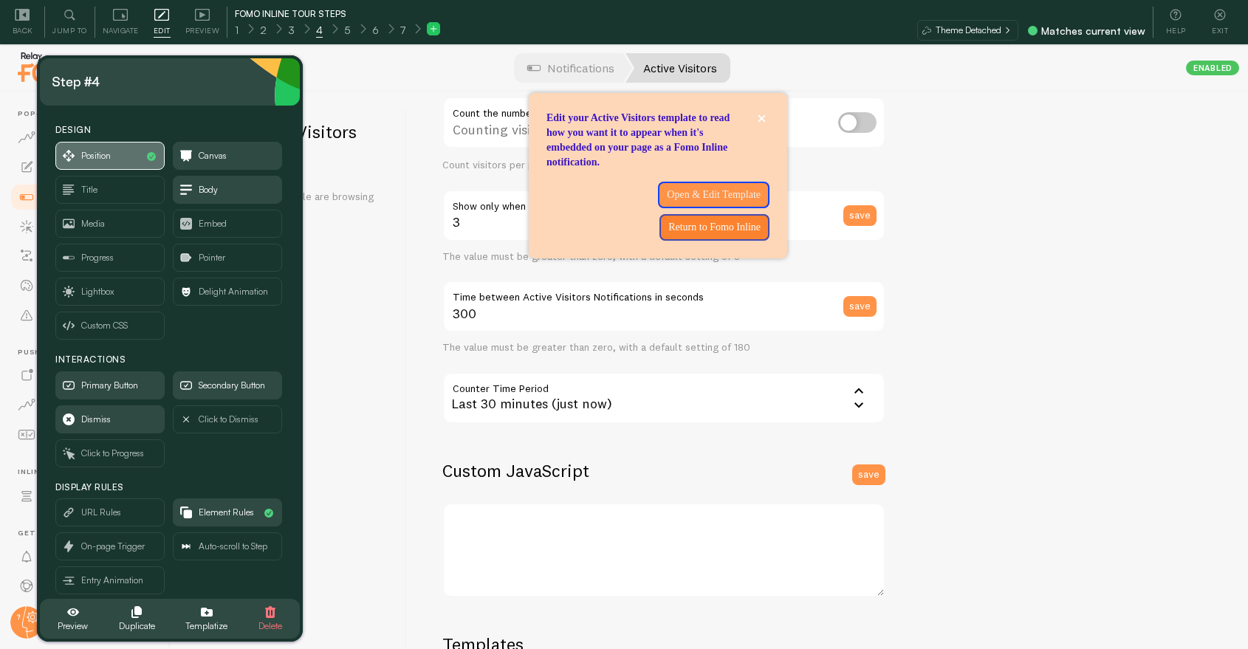
click at [128, 160] on span "Position" at bounding box center [110, 156] width 108 height 27
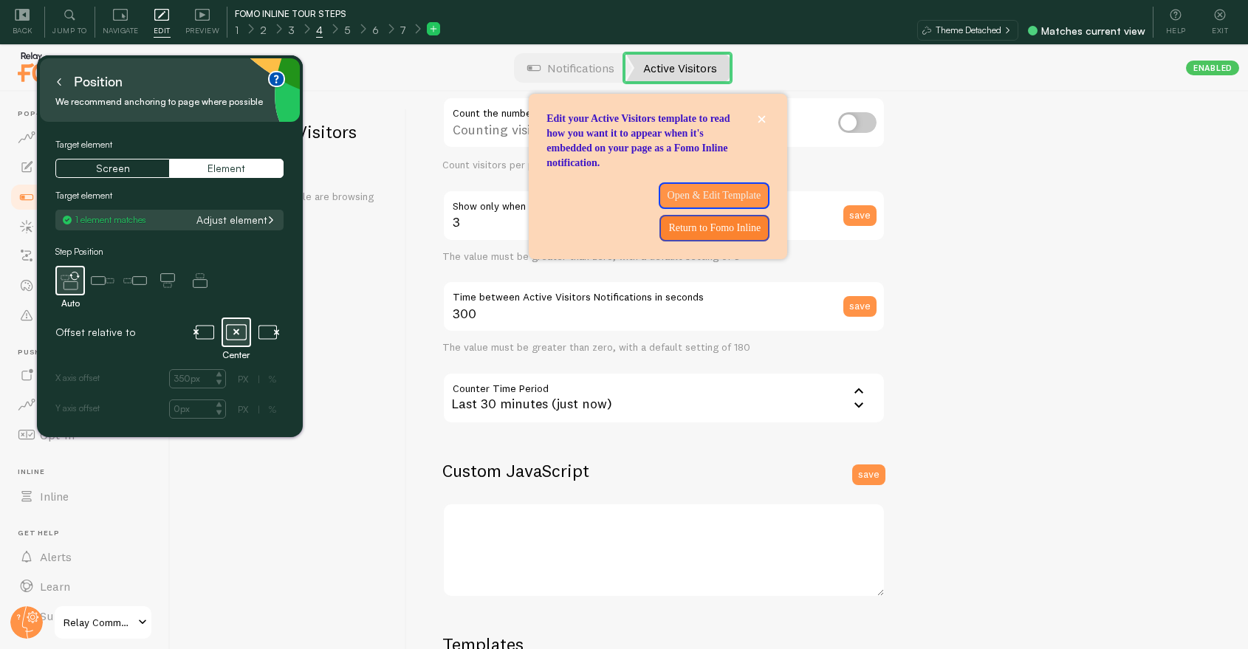
click at [63, 89] on button at bounding box center [59, 82] width 15 height 24
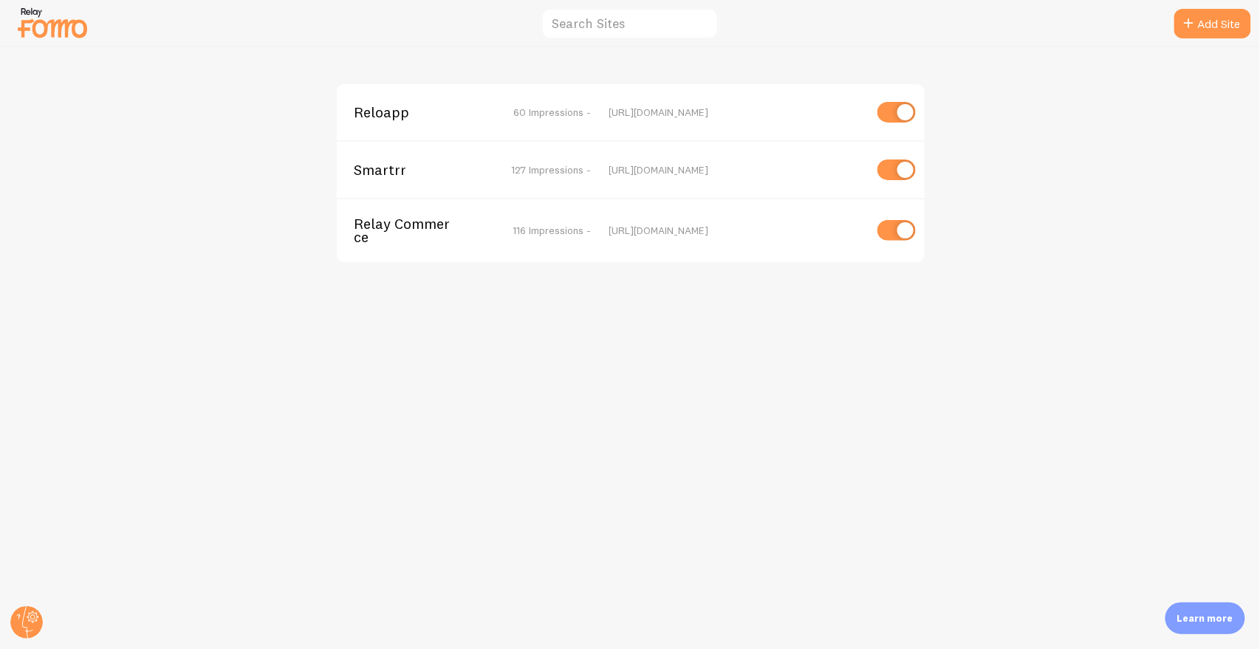
click at [406, 230] on span "Relay Commerce" at bounding box center [413, 230] width 119 height 27
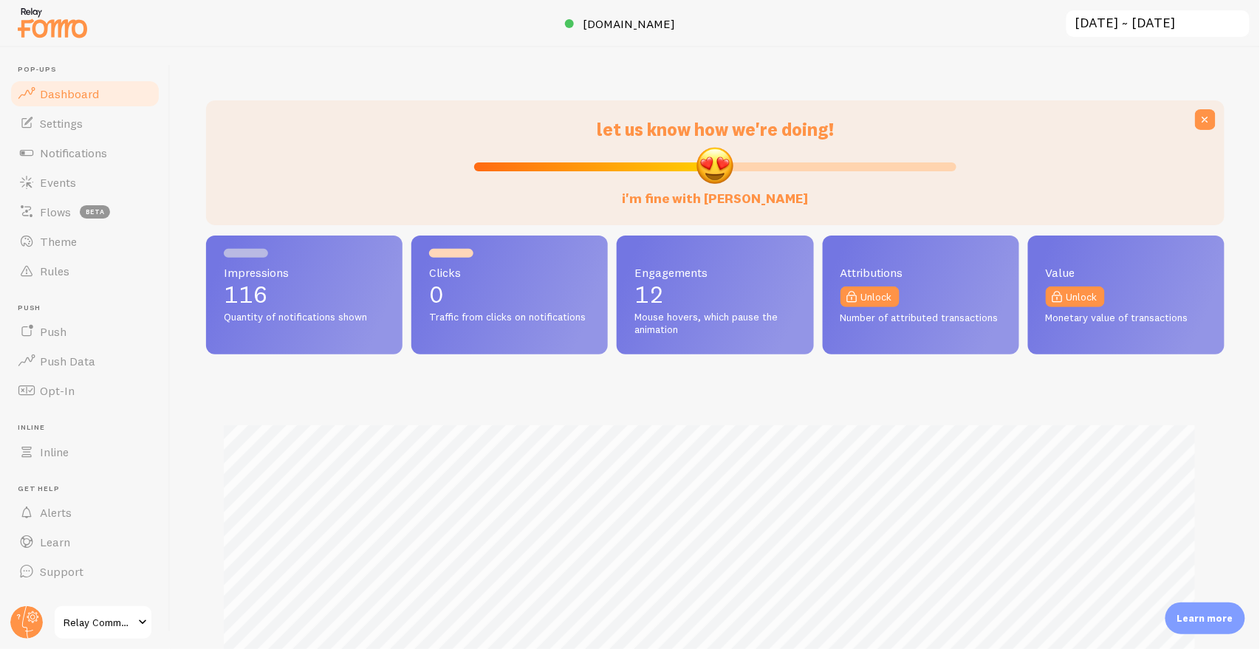
scroll to position [388, 1007]
drag, startPoint x: 53, startPoint y: 441, endPoint x: 79, endPoint y: 442, distance: 25.9
click at [53, 441] on link "Inline" at bounding box center [85, 452] width 152 height 30
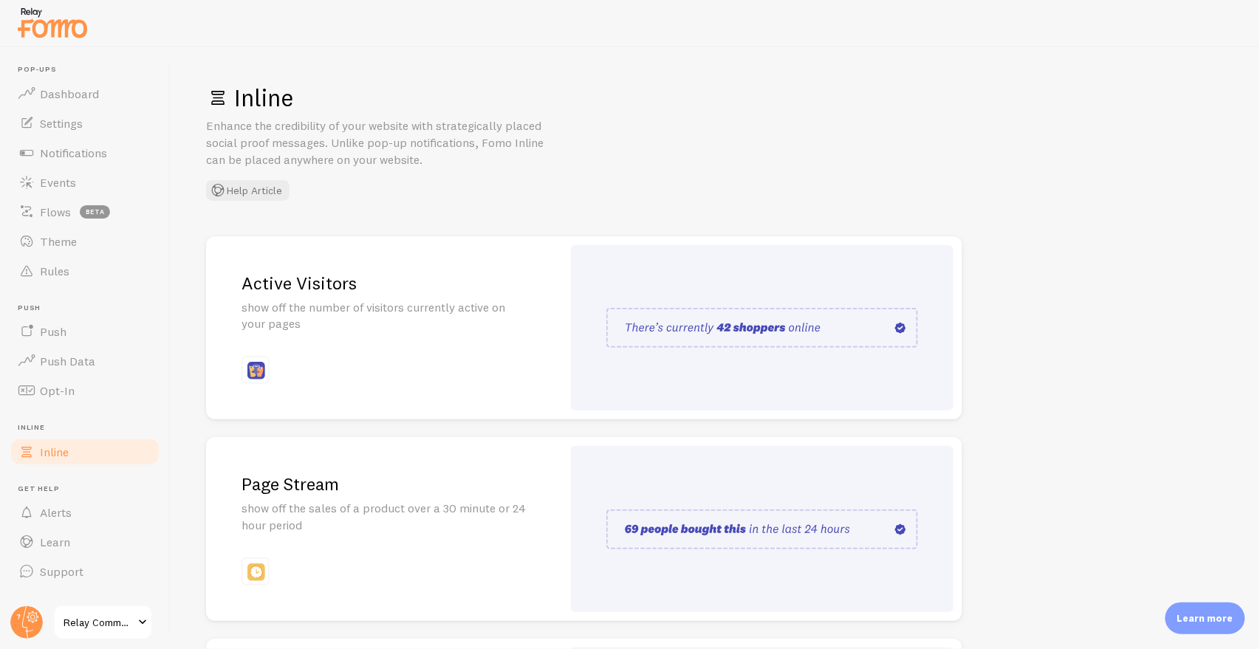
scroll to position [244, 0]
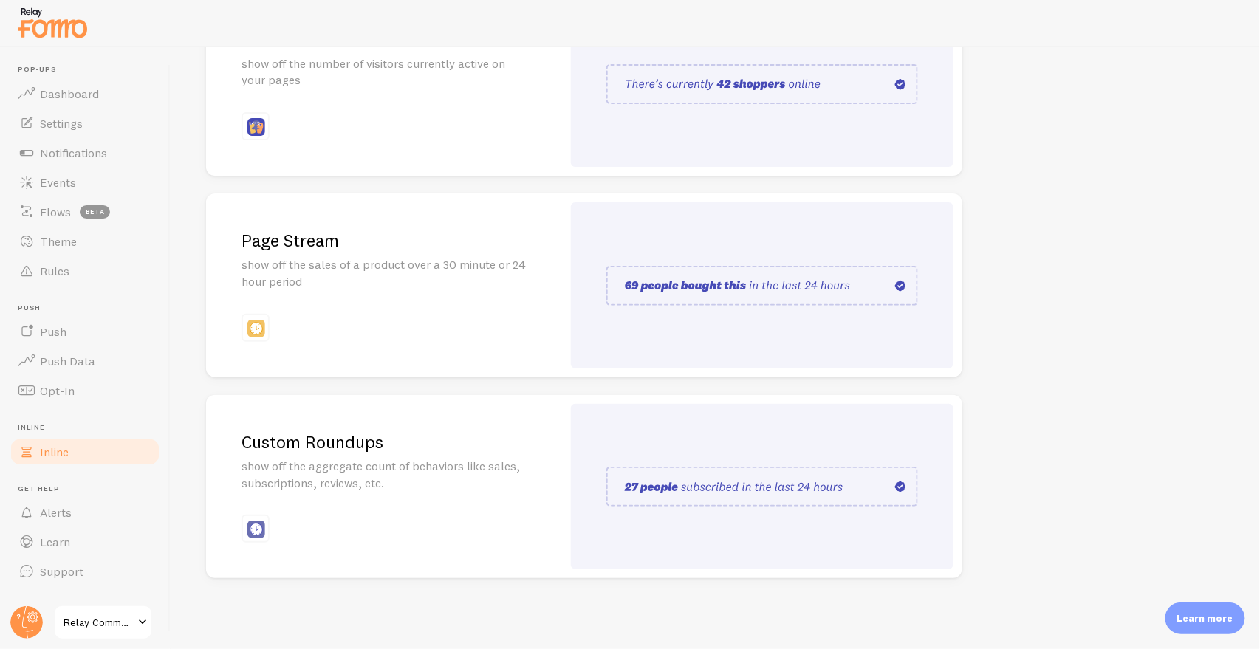
click at [58, 451] on span "Inline" at bounding box center [54, 452] width 29 height 15
